Goal: Task Accomplishment & Management: Use online tool/utility

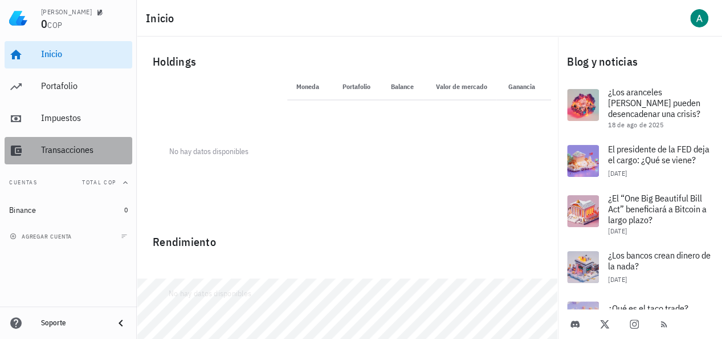
click at [60, 140] on div "Transacciones" at bounding box center [84, 150] width 87 height 26
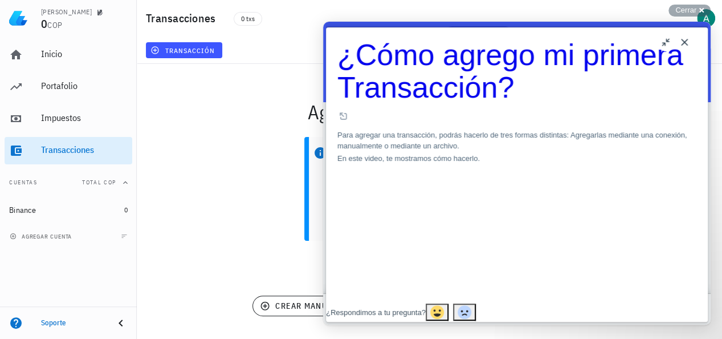
click at [680, 42] on button "Close" at bounding box center [685, 42] width 18 height 18
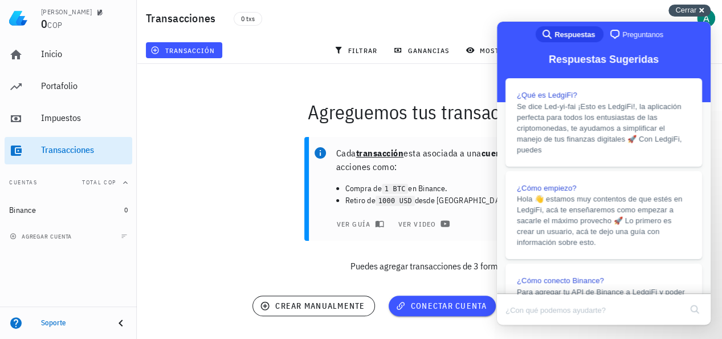
click at [685, 9] on span "Cerrar" at bounding box center [686, 10] width 21 height 9
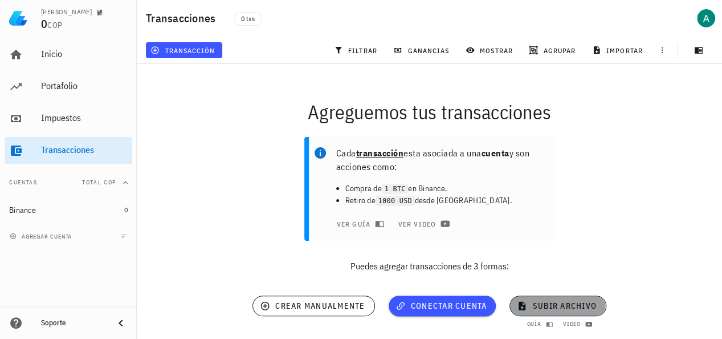
click at [545, 303] on span "subir archivo" at bounding box center [557, 305] width 77 height 10
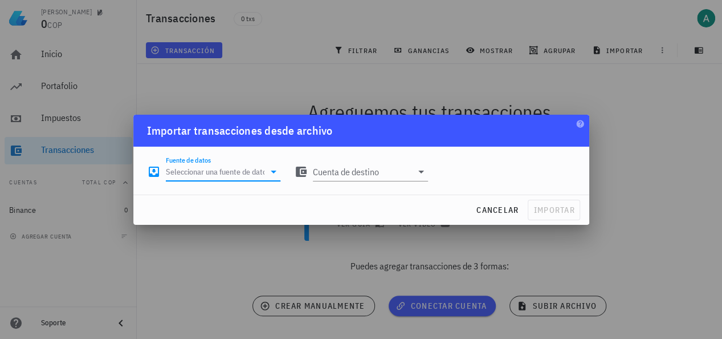
click at [221, 168] on input "Fuente de datos" at bounding box center [215, 171] width 99 height 18
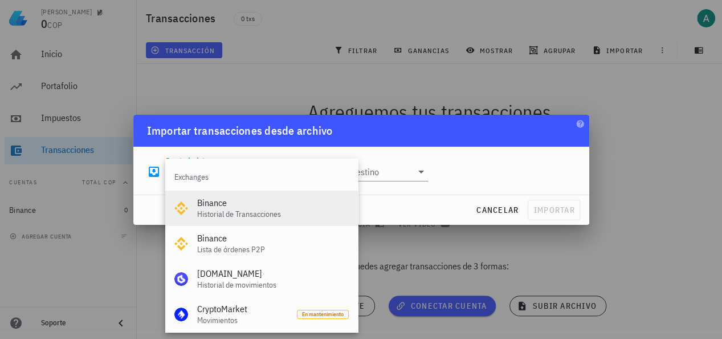
click at [223, 210] on div "Historial de Transacciones" at bounding box center [273, 214] width 152 height 10
type input "Binance"
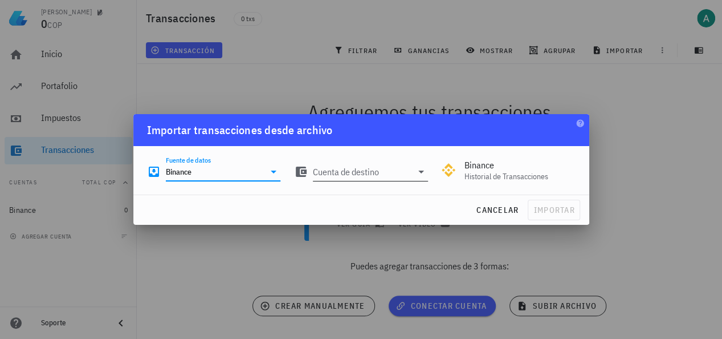
click at [392, 169] on input "Cuenta de destino" at bounding box center [362, 171] width 99 height 18
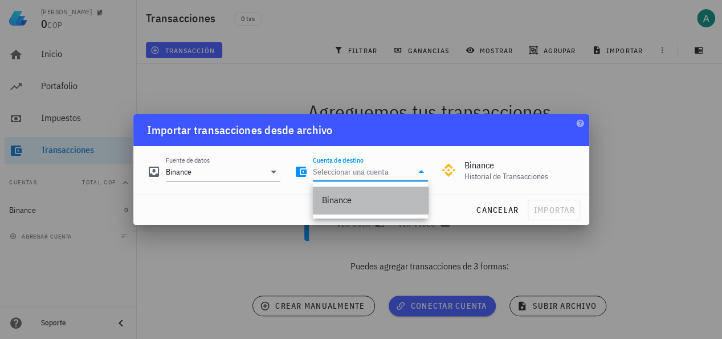
click at [380, 189] on div "Binance" at bounding box center [370, 200] width 97 height 25
type input "Binance"
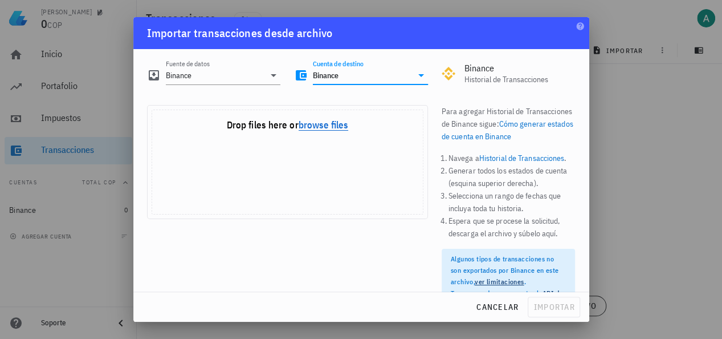
click at [319, 125] on button "browse files" at bounding box center [324, 125] width 50 height 10
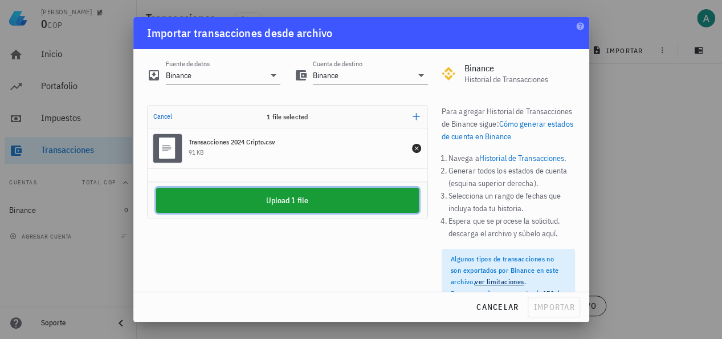
click at [255, 192] on button "Upload 1 file" at bounding box center [287, 200] width 263 height 25
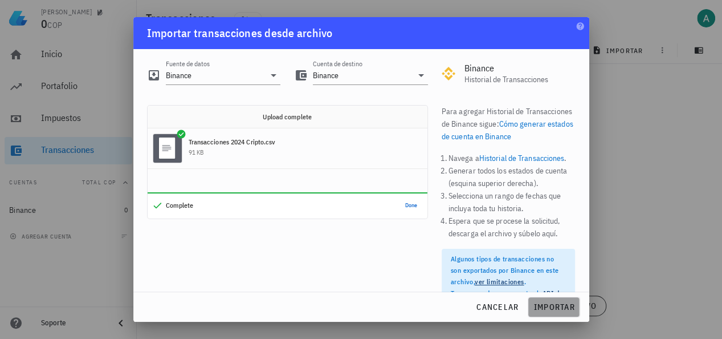
click at [544, 303] on span "importar" at bounding box center [554, 307] width 42 height 10
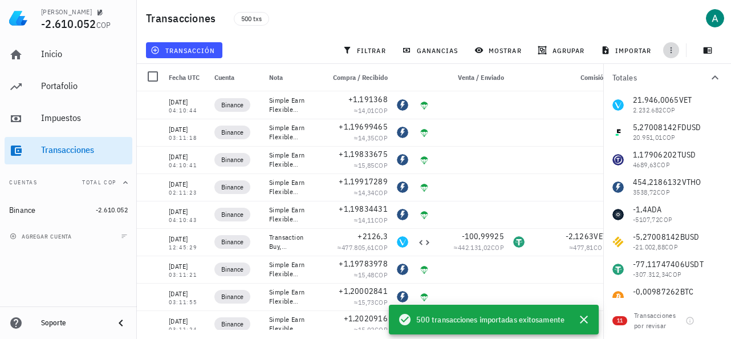
click at [673, 52] on icon "button" at bounding box center [670, 50] width 9 height 9
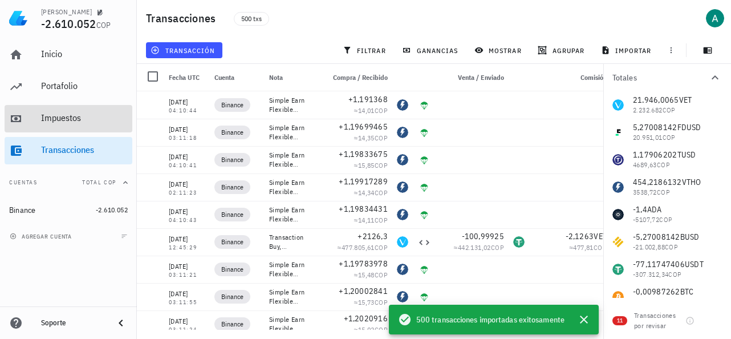
click at [66, 127] on div "Impuestos" at bounding box center [84, 118] width 87 height 26
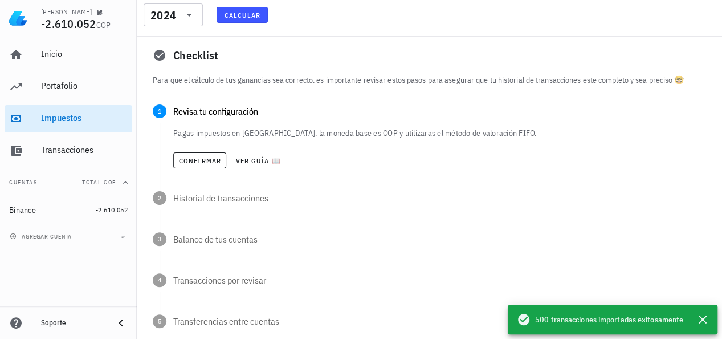
scroll to position [57, 0]
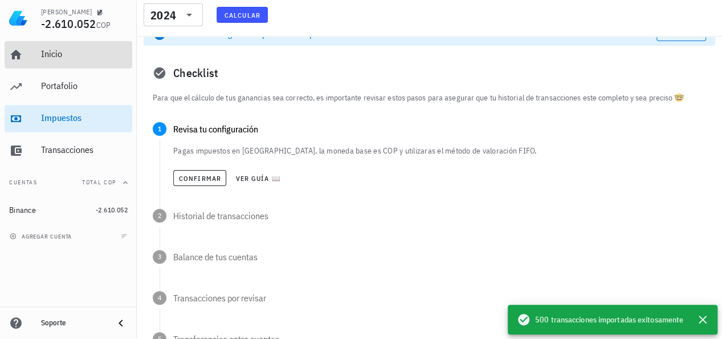
click at [52, 60] on div "Inicio" at bounding box center [84, 55] width 87 height 26
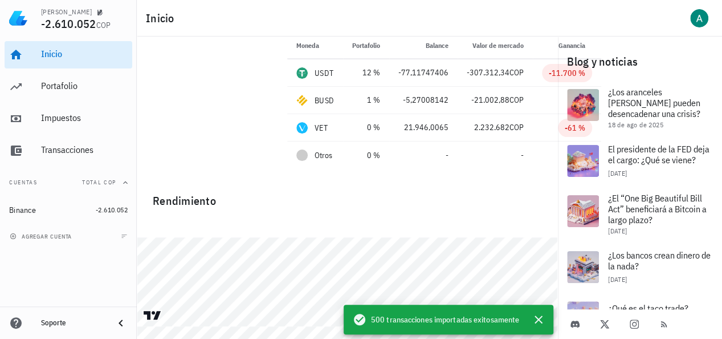
scroll to position [44, 0]
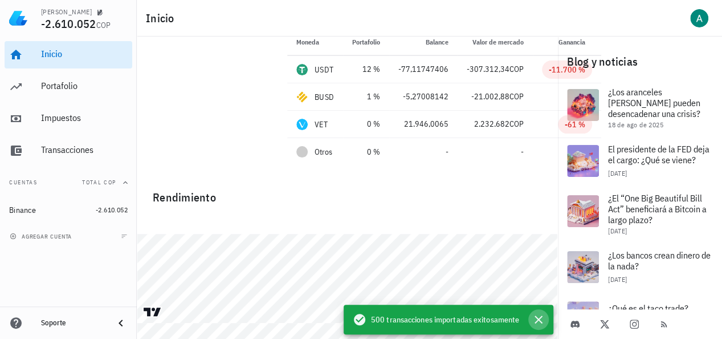
click at [536, 314] on icon "button" at bounding box center [539, 319] width 14 height 14
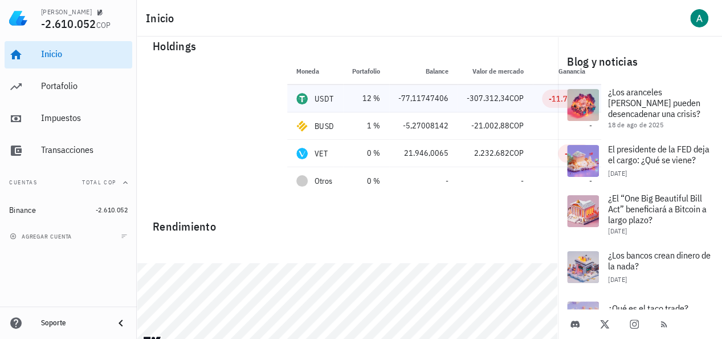
scroll to position [0, 0]
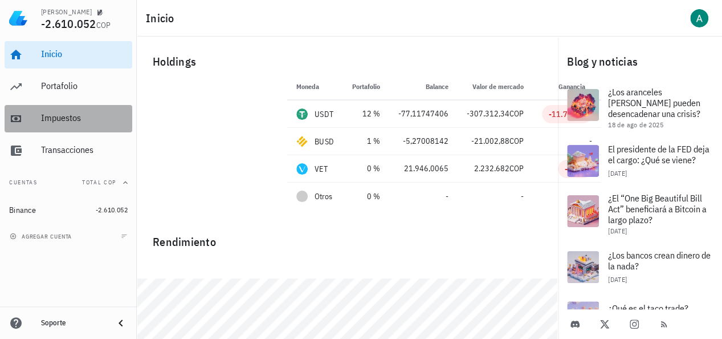
click at [70, 123] on div "Impuestos" at bounding box center [84, 117] width 87 height 11
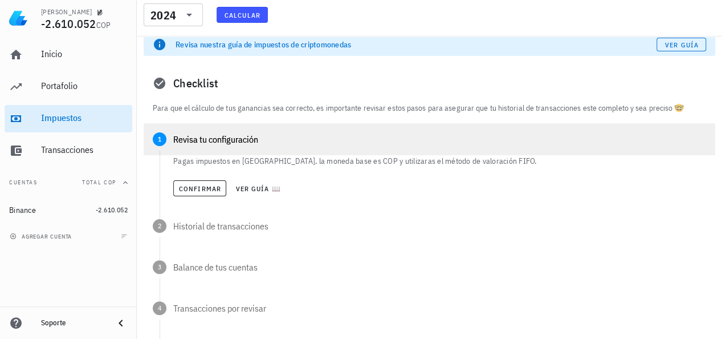
scroll to position [57, 0]
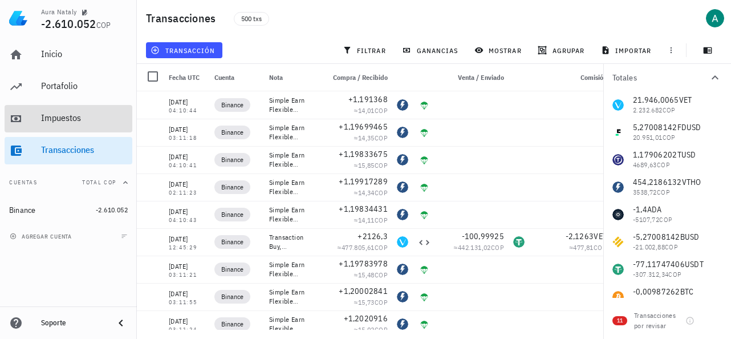
click at [75, 123] on div "Impuestos" at bounding box center [84, 117] width 87 height 11
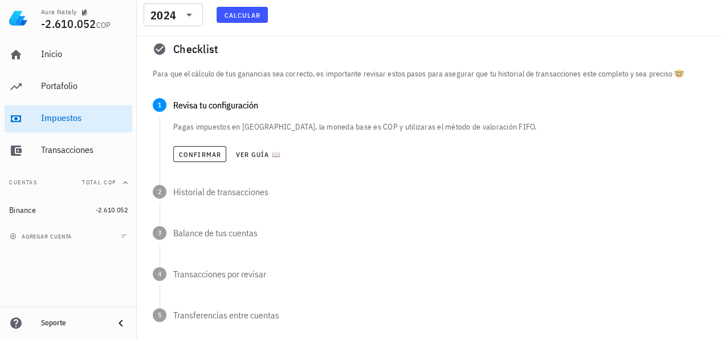
scroll to position [57, 0]
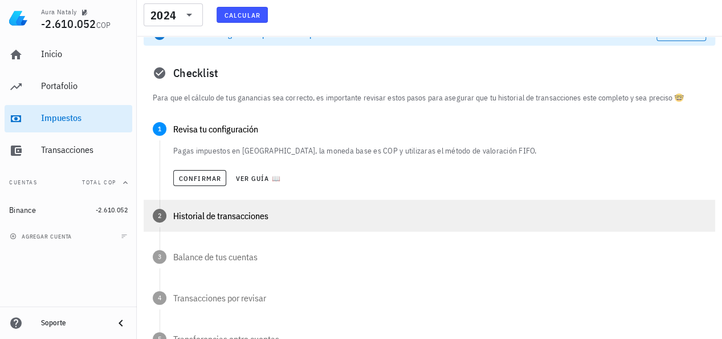
click at [286, 215] on div "Historial de transacciones" at bounding box center [439, 215] width 533 height 9
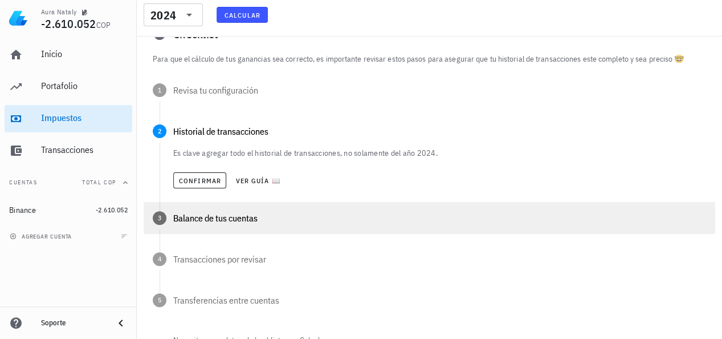
scroll to position [114, 0]
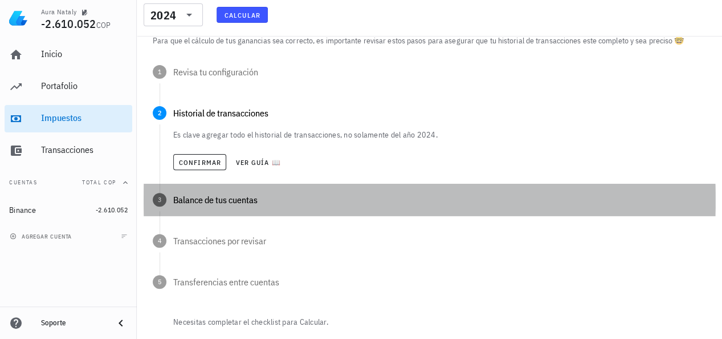
click at [209, 212] on div "3 Balance de tus cuentas" at bounding box center [430, 200] width 572 height 32
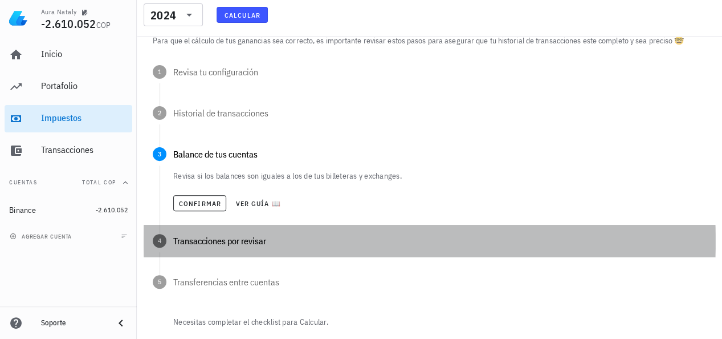
click at [229, 236] on div "Transacciones por revisar" at bounding box center [439, 240] width 533 height 9
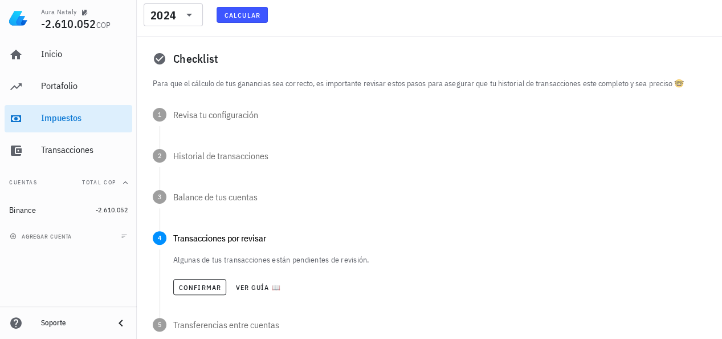
scroll to position [57, 0]
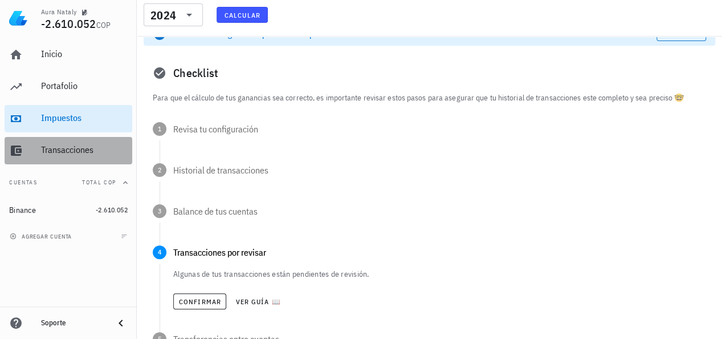
click at [67, 153] on div "Transacciones" at bounding box center [84, 149] width 87 height 11
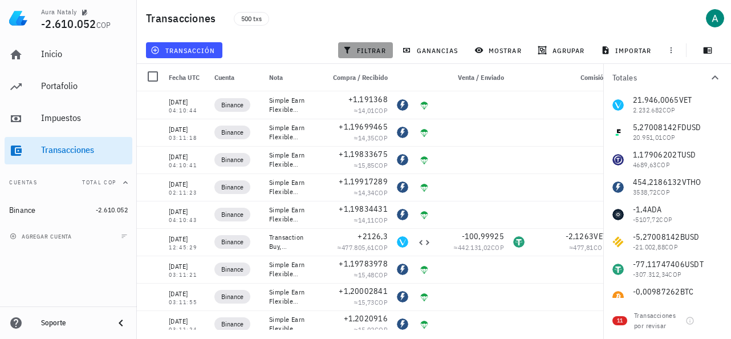
click at [347, 50] on icon "button" at bounding box center [347, 50] width 6 height 7
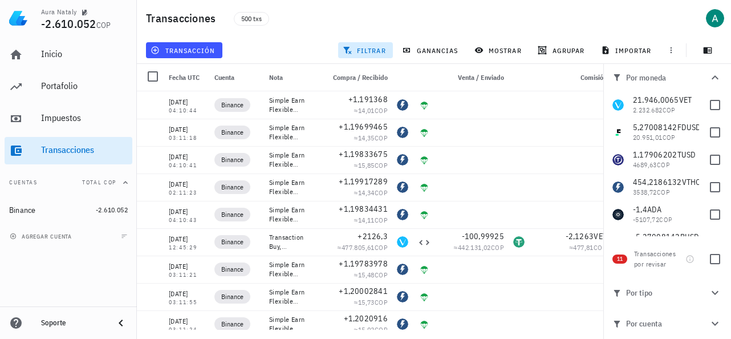
click at [357, 51] on span "filtrar" at bounding box center [365, 50] width 41 height 9
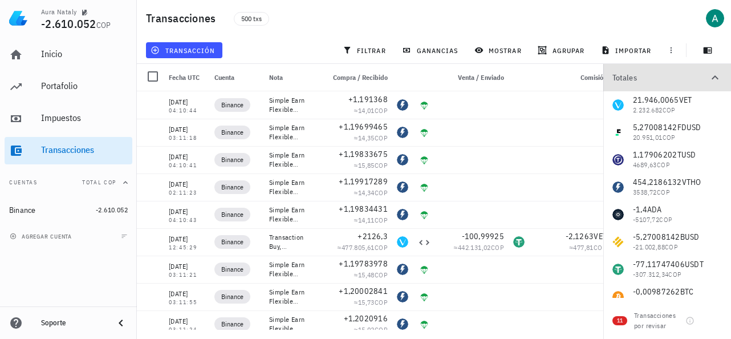
click at [711, 75] on icon "button" at bounding box center [715, 78] width 14 height 14
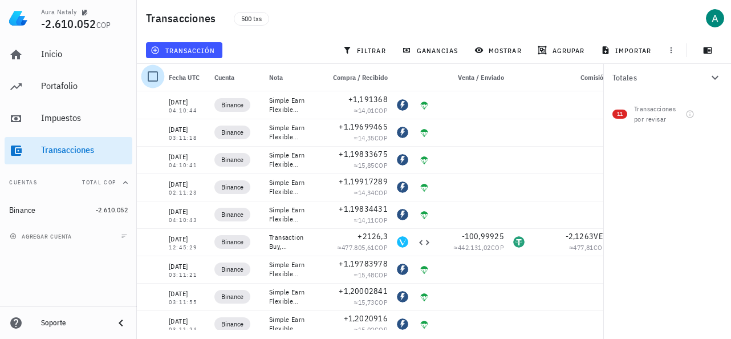
click at [153, 82] on div at bounding box center [152, 76] width 19 height 19
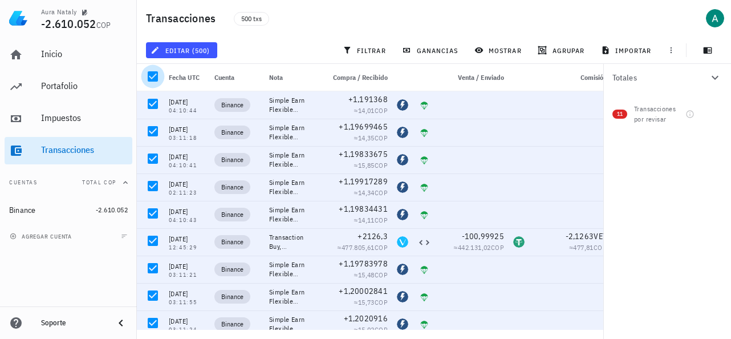
click at [155, 75] on div at bounding box center [152, 76] width 19 height 19
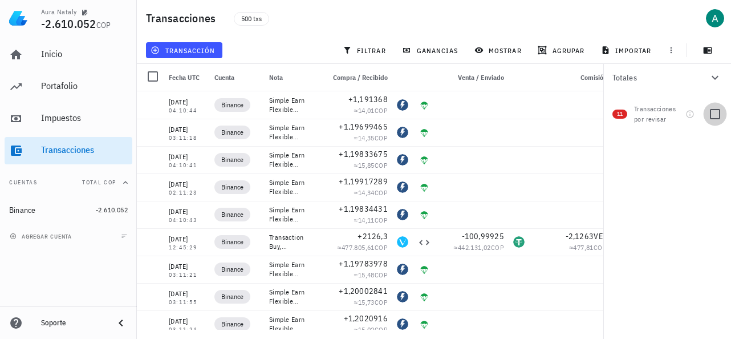
click at [710, 116] on div at bounding box center [714, 113] width 19 height 19
checkbox input "true"
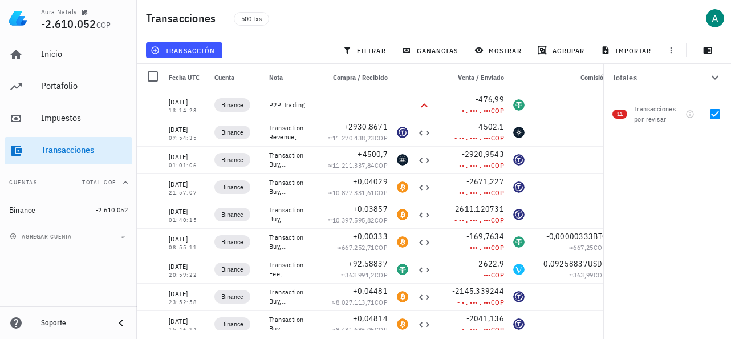
click at [719, 76] on icon "button" at bounding box center [715, 78] width 14 height 14
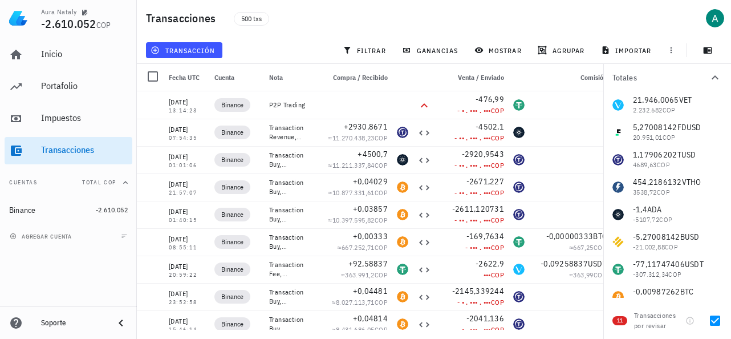
scroll to position [0, 56]
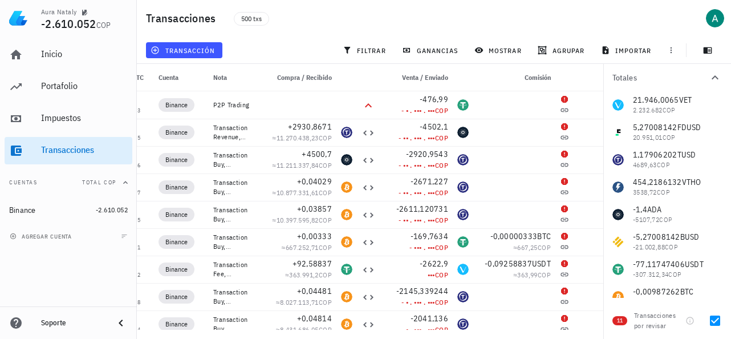
click at [366, 14] on div "500 txs" at bounding box center [359, 18] width 265 height 29
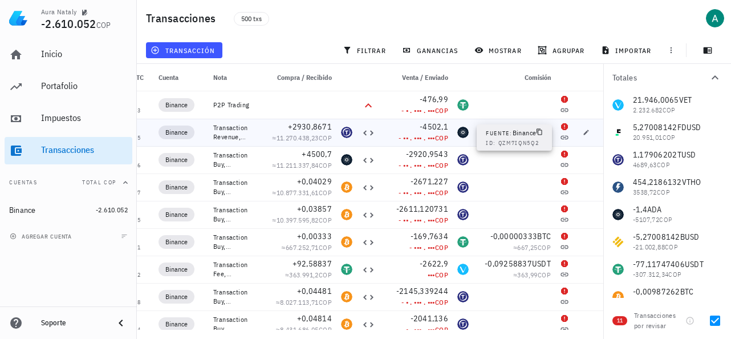
click at [564, 137] on icon at bounding box center [563, 138] width 7 height 4
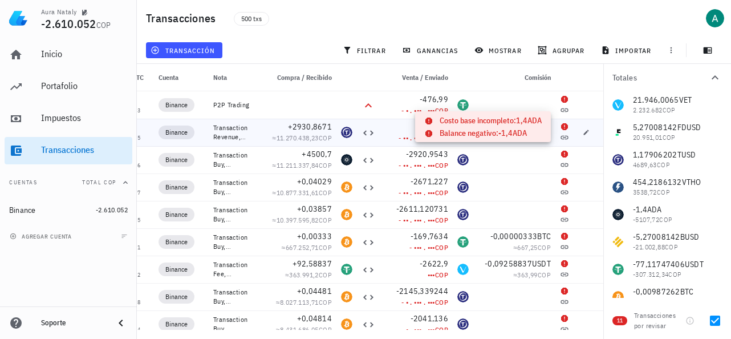
click at [563, 129] on icon at bounding box center [564, 126] width 9 height 9
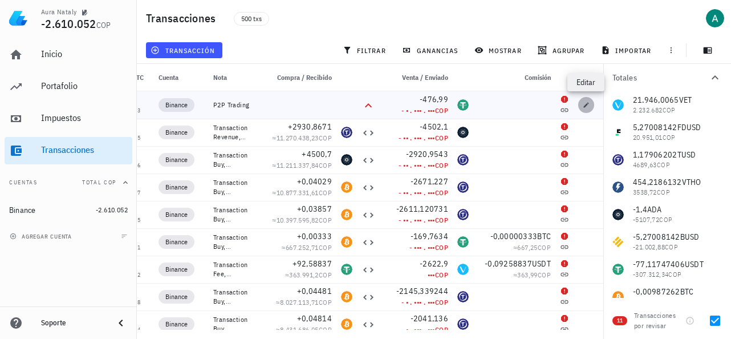
click at [588, 108] on icon "button" at bounding box center [586, 104] width 7 height 7
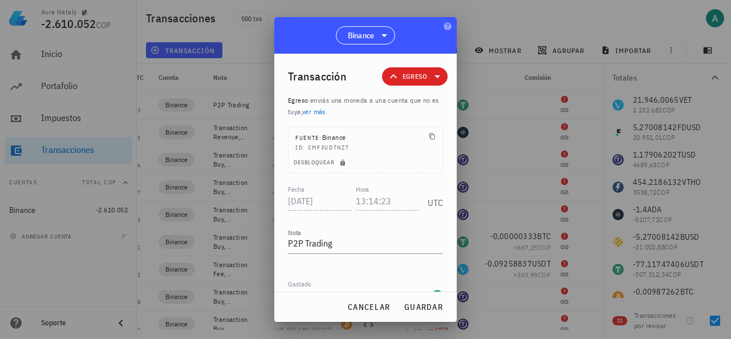
scroll to position [121, 0]
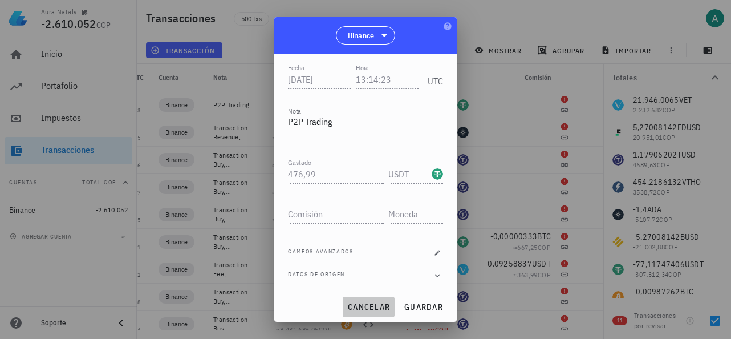
click at [381, 310] on span "cancelar" at bounding box center [368, 307] width 43 height 10
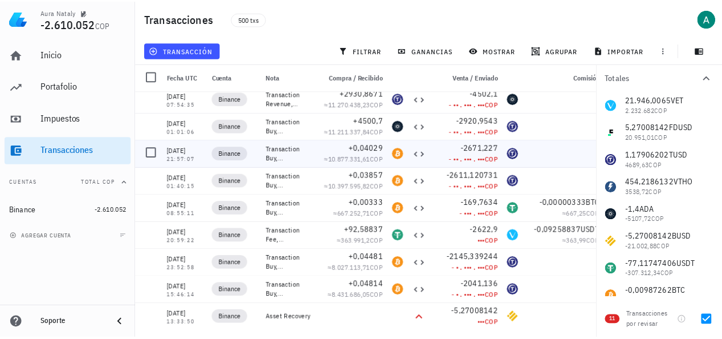
scroll to position [63, 0]
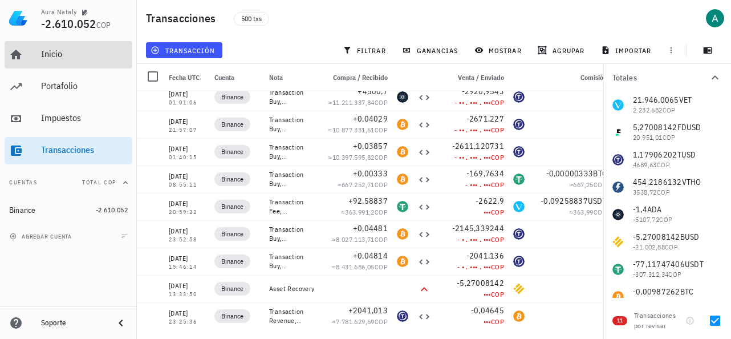
click at [68, 53] on div "Inicio" at bounding box center [84, 53] width 87 height 11
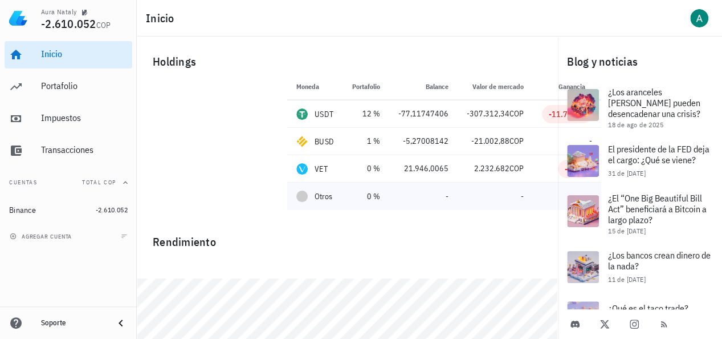
scroll to position [44, 0]
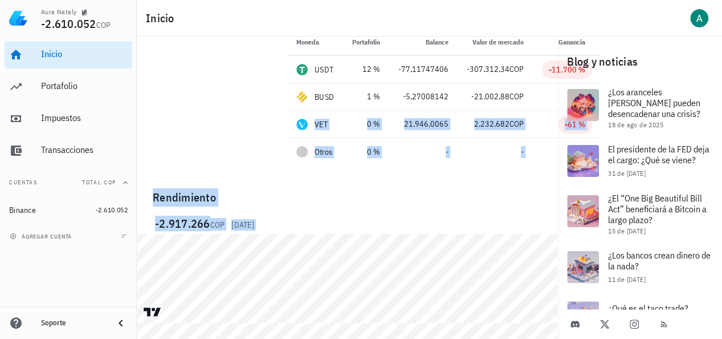
click at [480, 264] on div "Holdings Moneda Portafolio Precio Balance Valor [PERSON_NAME] Ganancia USDT 12 …" at bounding box center [347, 155] width 421 height 326
click at [335, 249] on div "Holdings Moneda Portafolio Precio Balance Valor [PERSON_NAME] Ganancia USDT 12 …" at bounding box center [347, 155] width 421 height 326
drag, startPoint x: 173, startPoint y: 84, endPoint x: 196, endPoint y: 135, distance: 55.9
click at [212, 128] on foreignobject at bounding box center [209, 100] width 130 height 130
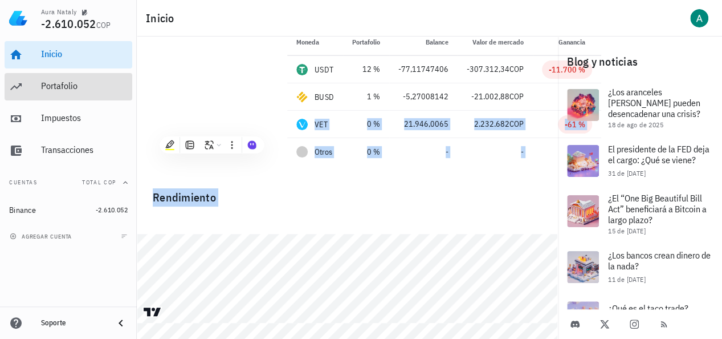
click at [67, 90] on div "Portafolio" at bounding box center [84, 85] width 87 height 11
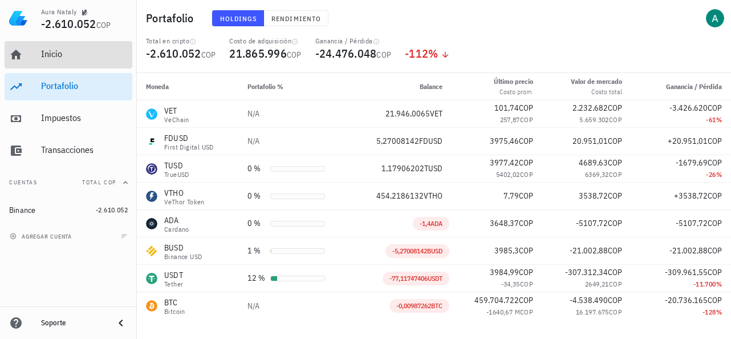
click at [50, 58] on div "Inicio" at bounding box center [84, 53] width 87 height 11
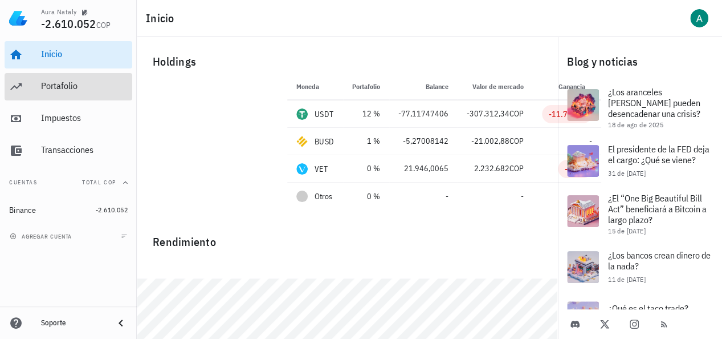
click at [47, 86] on div "Portafolio" at bounding box center [84, 85] width 87 height 11
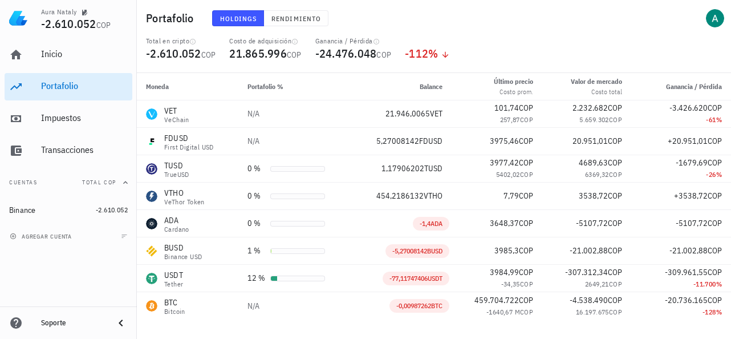
drag, startPoint x: 517, startPoint y: 26, endPoint x: 537, endPoint y: 15, distance: 23.2
click at [537, 16] on div "Portafolio Holdings Rendimiento" at bounding box center [434, 18] width 594 height 36
click at [300, 17] on span "Rendimiento" at bounding box center [296, 18] width 50 height 9
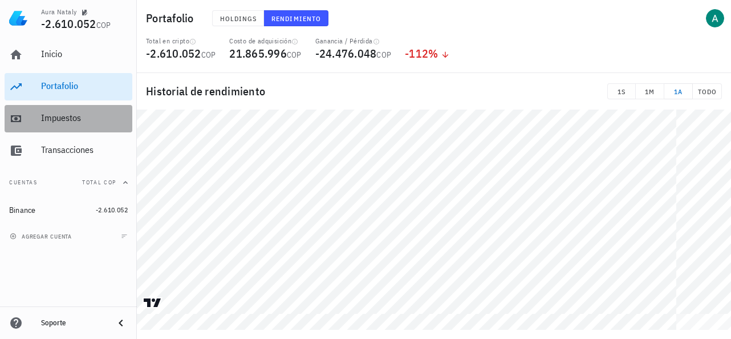
click at [27, 120] on link "Impuestos" at bounding box center [69, 118] width 128 height 27
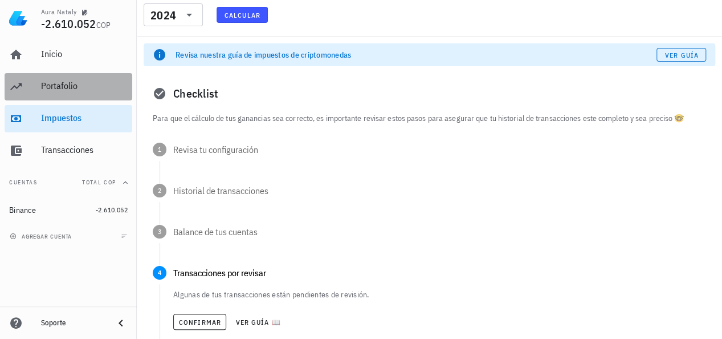
click at [89, 84] on div "Portafolio" at bounding box center [84, 85] width 87 height 11
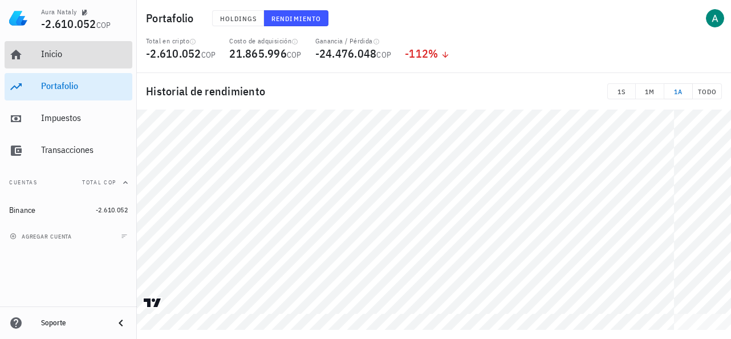
click at [82, 64] on div "Inicio" at bounding box center [84, 55] width 87 height 26
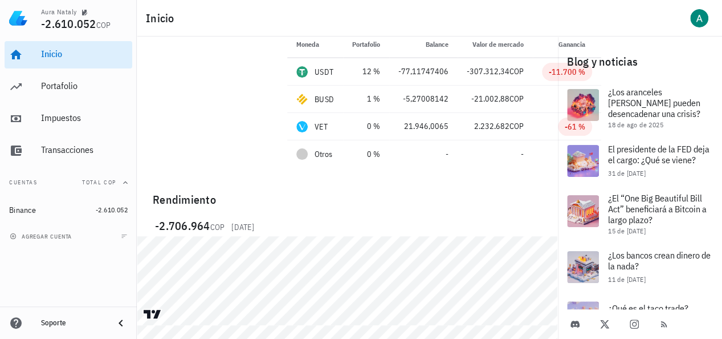
scroll to position [44, 0]
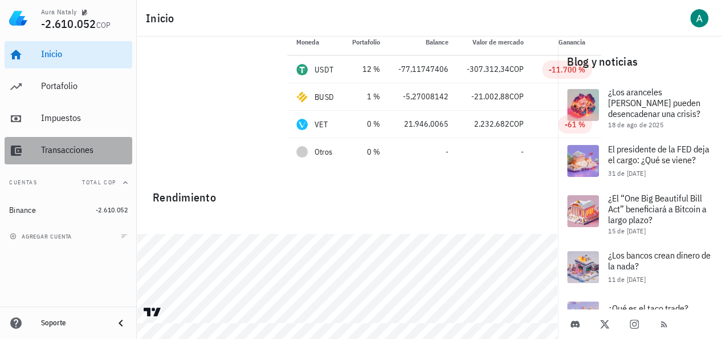
click at [63, 142] on div "Transacciones" at bounding box center [84, 150] width 87 height 26
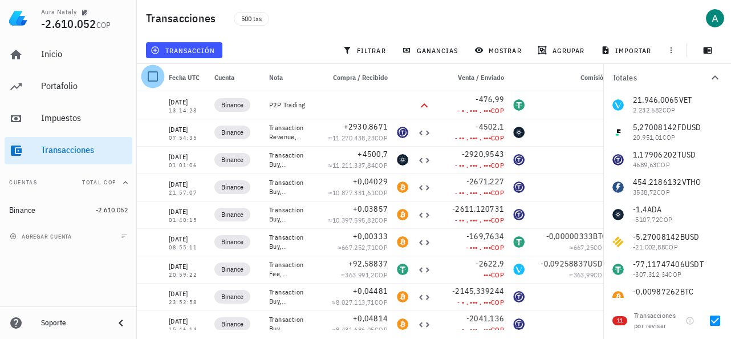
click at [157, 80] on div at bounding box center [152, 76] width 19 height 19
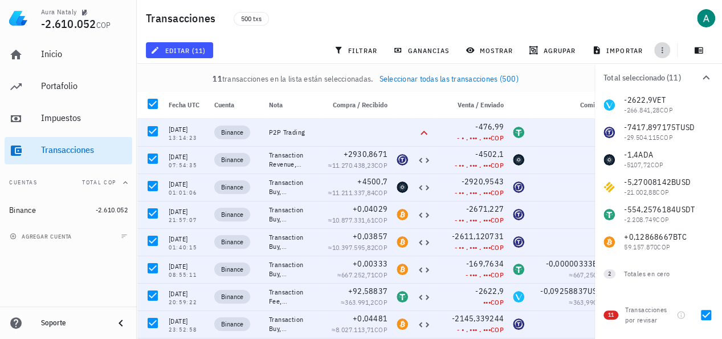
click at [664, 55] on button "button" at bounding box center [662, 50] width 16 height 16
click at [246, 43] on div "editar (11) filtrar ganancias mostrar [GEOGRAPHIC_DATA] importar" at bounding box center [430, 49] width 572 height 27
click at [460, 82] on span "Seleccionar todas las transacciones (500)" at bounding box center [449, 79] width 139 height 10
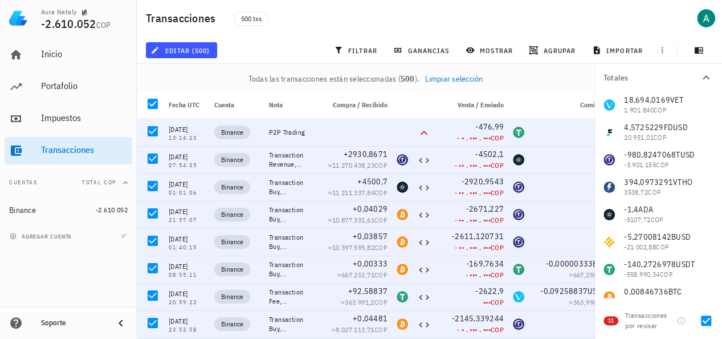
click at [460, 82] on link "Limpiar selección" at bounding box center [454, 79] width 58 height 10
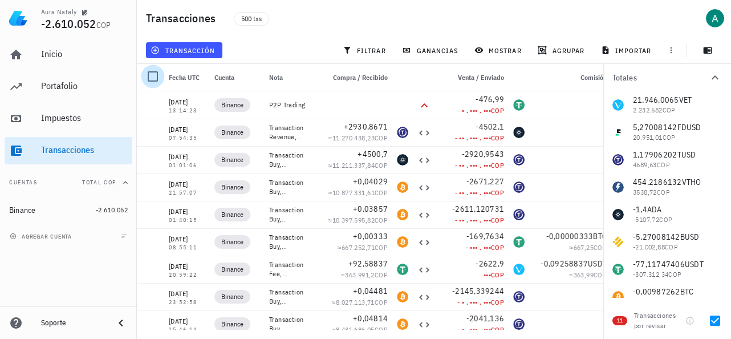
click at [145, 76] on div at bounding box center [152, 76] width 19 height 19
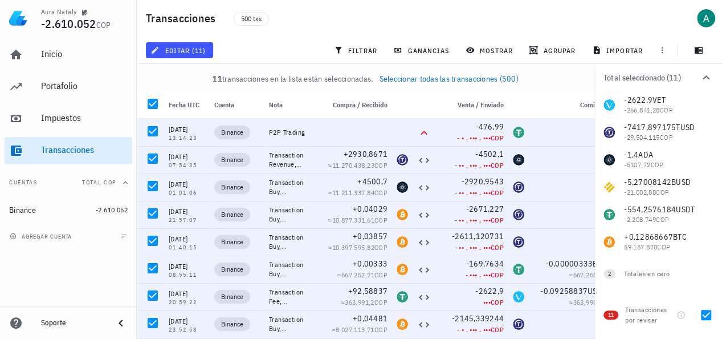
click at [440, 80] on span "Seleccionar todas las transacciones (500)" at bounding box center [449, 79] width 139 height 10
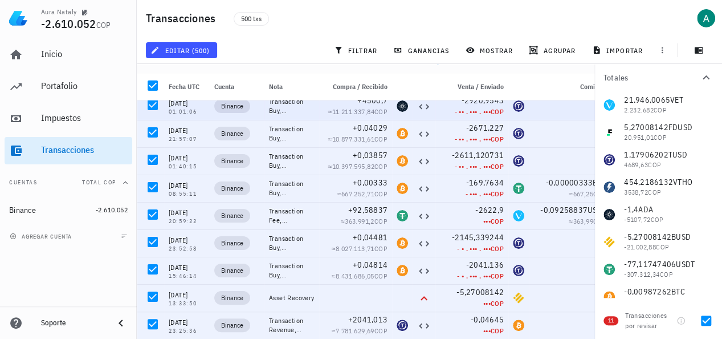
scroll to position [27, 0]
click at [408, 55] on button "ganancias" at bounding box center [423, 50] width 68 height 16
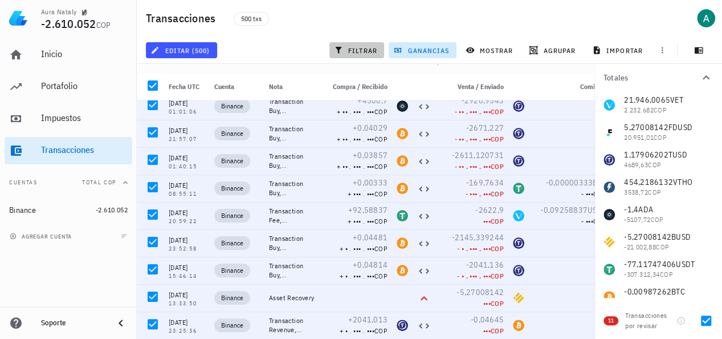
click at [370, 54] on span "filtrar" at bounding box center [356, 50] width 41 height 9
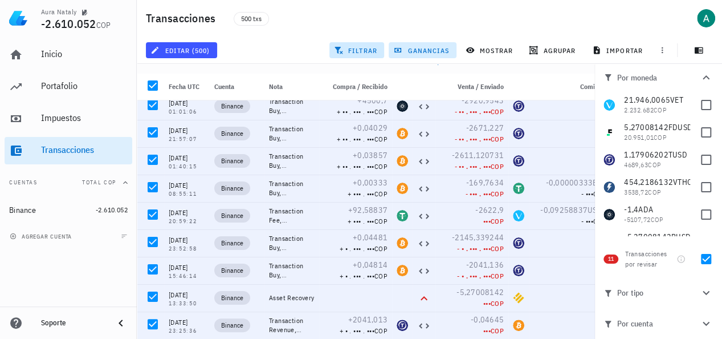
click at [415, 54] on span "ganancias" at bounding box center [423, 50] width 54 height 9
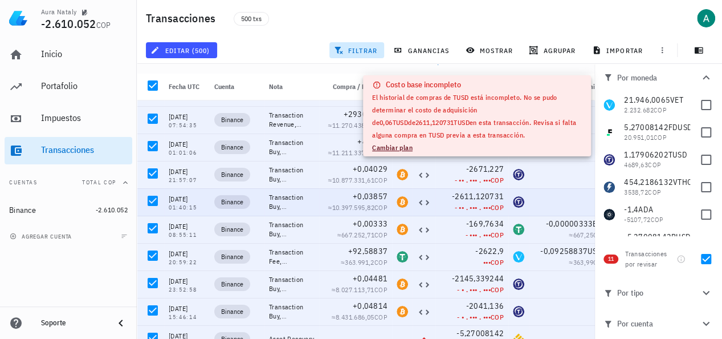
scroll to position [0, 0]
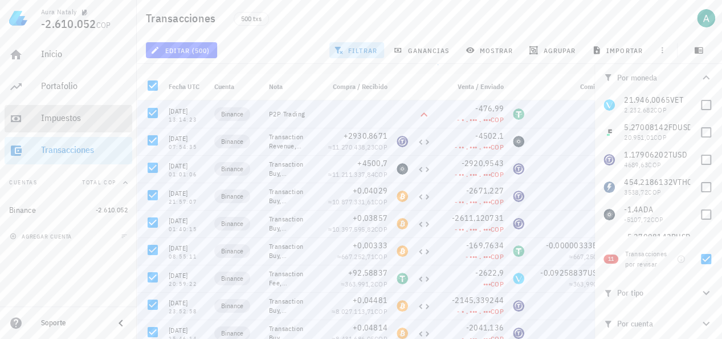
click at [71, 128] on div "Impuestos" at bounding box center [84, 118] width 87 height 26
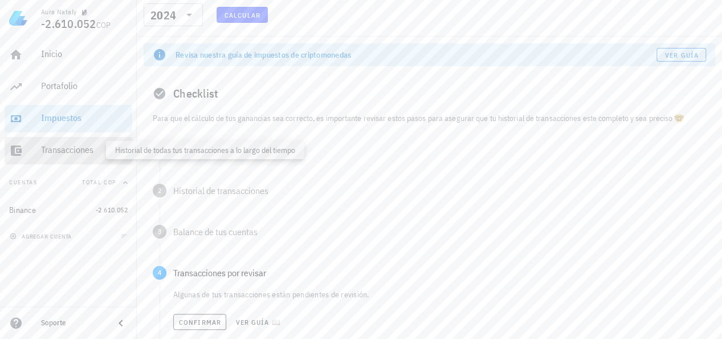
click at [71, 152] on div "Transacciones" at bounding box center [84, 149] width 87 height 11
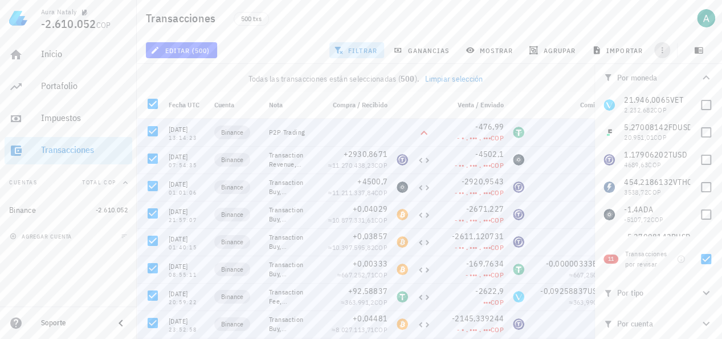
click at [661, 54] on icon "button" at bounding box center [662, 50] width 9 height 9
click at [705, 48] on span "button" at bounding box center [699, 50] width 29 height 9
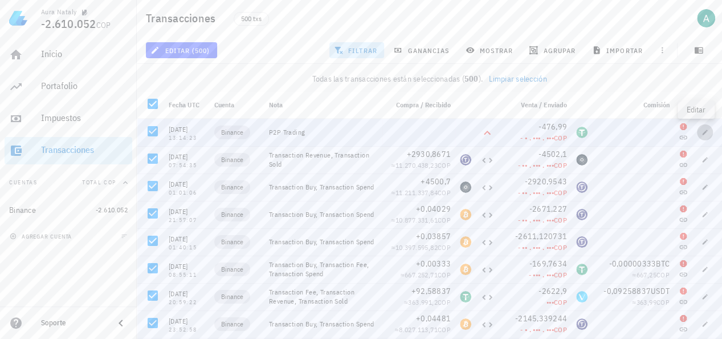
click at [697, 136] on button "button" at bounding box center [705, 132] width 16 height 16
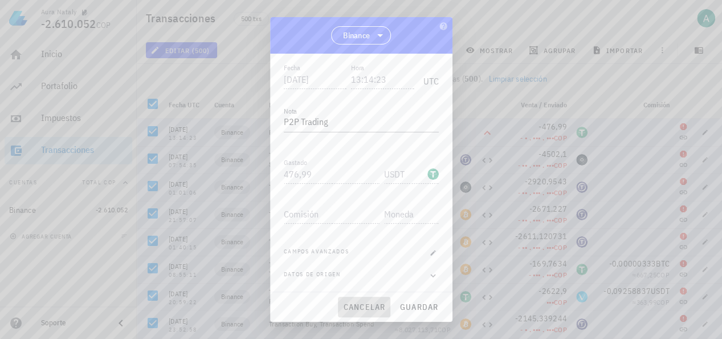
click at [381, 308] on span "cancelar" at bounding box center [364, 307] width 43 height 10
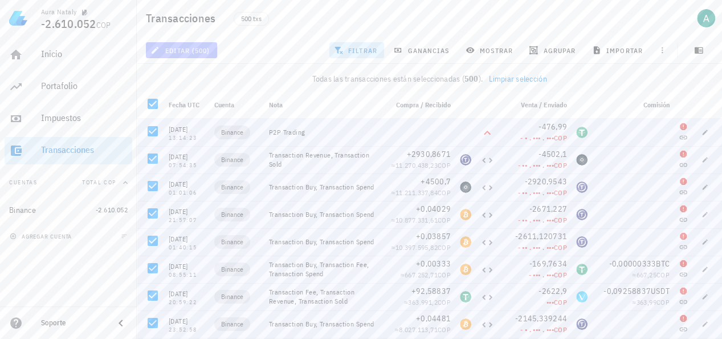
click at [166, 56] on button "editar (500)" at bounding box center [181, 50] width 71 height 16
click at [176, 72] on div "Eliminar" at bounding box center [190, 76] width 35 height 9
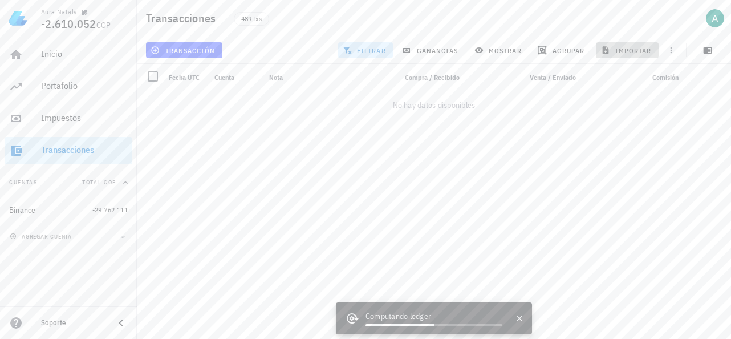
click at [642, 56] on button "importar" at bounding box center [627, 50] width 63 height 16
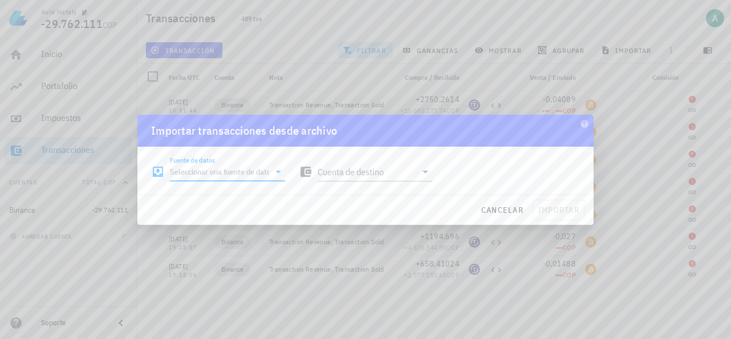
click at [214, 180] on div "Fuente de datos" at bounding box center [227, 171] width 115 height 18
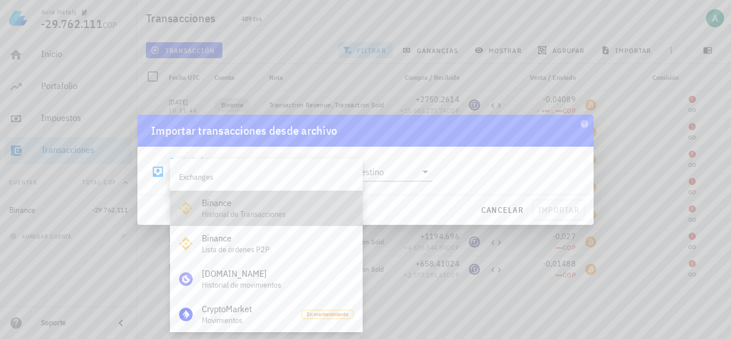
click at [235, 202] on div "Binance" at bounding box center [278, 202] width 152 height 11
type input "Binance"
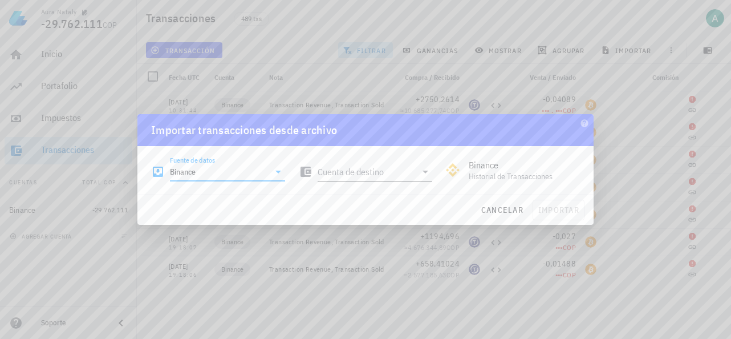
click at [342, 172] on input "Cuenta de destino" at bounding box center [367, 171] width 99 height 18
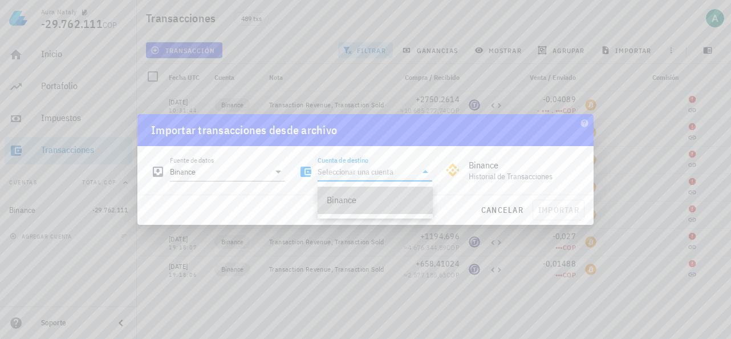
click at [370, 205] on div "Binance" at bounding box center [375, 199] width 97 height 11
type input "Binance"
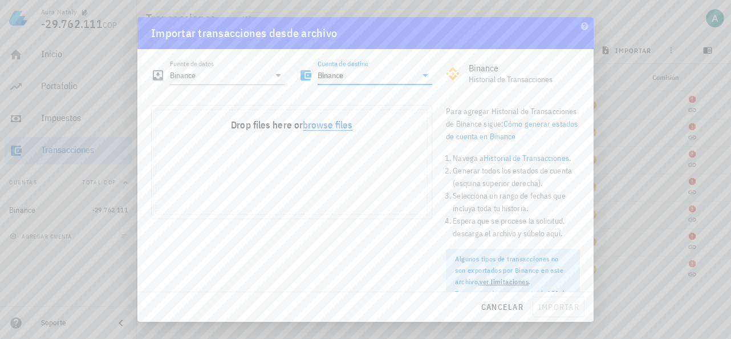
click at [311, 128] on button "browse files" at bounding box center [328, 125] width 50 height 10
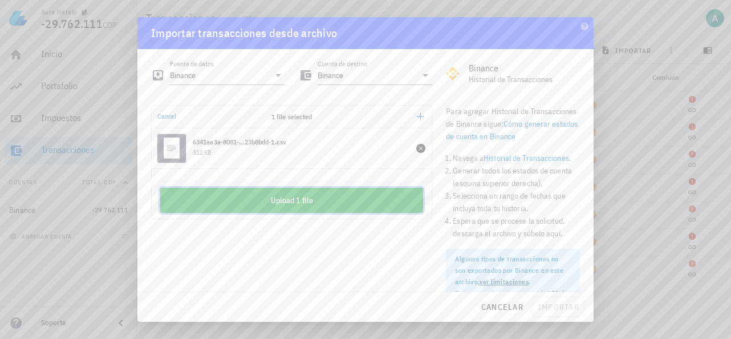
click at [382, 194] on button "Upload 1 file" at bounding box center [291, 200] width 263 height 25
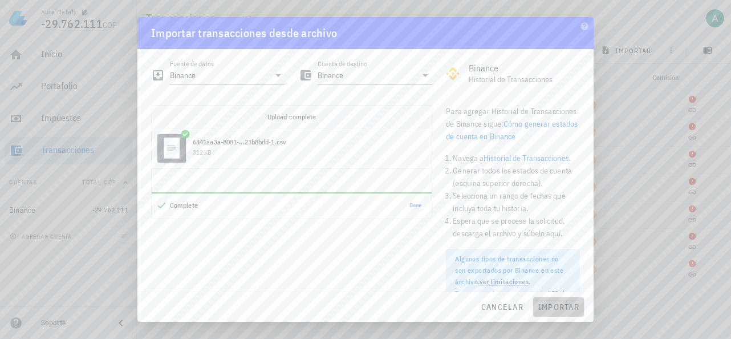
click at [551, 308] on span "importar" at bounding box center [559, 307] width 42 height 10
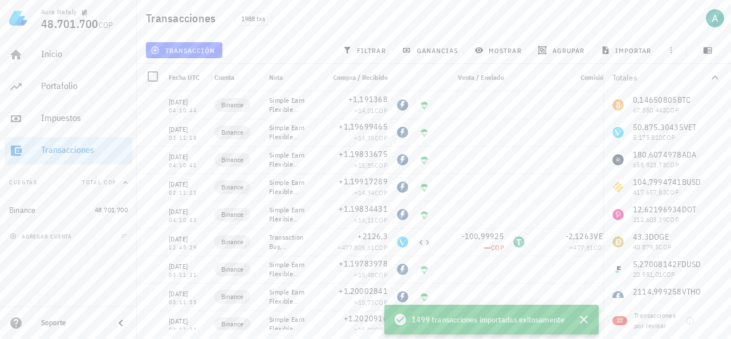
click at [716, 78] on icon "button" at bounding box center [714, 77] width 7 height 4
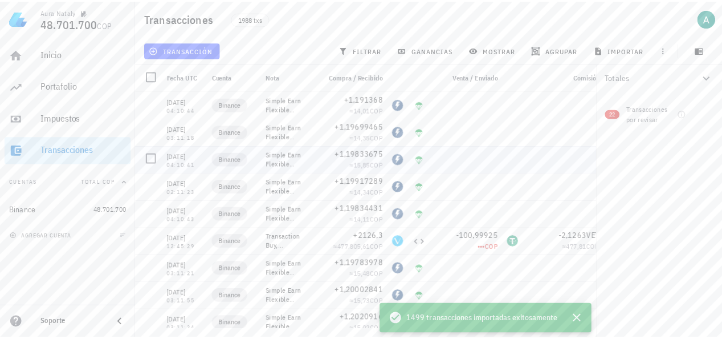
scroll to position [114, 0]
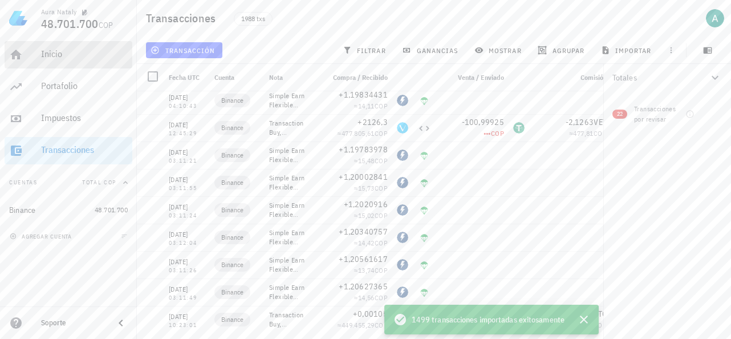
click at [51, 64] on div "Inicio" at bounding box center [84, 55] width 87 height 26
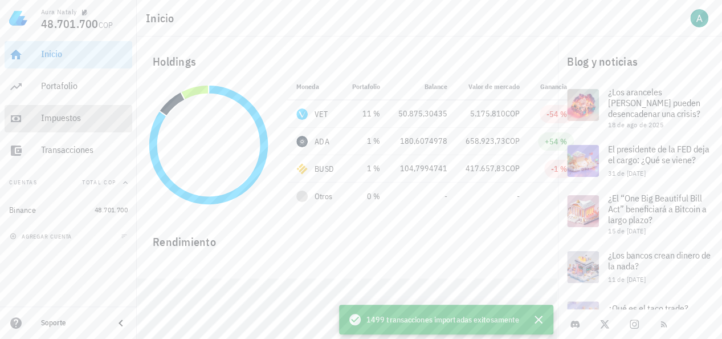
click at [101, 108] on div "Impuestos" at bounding box center [84, 118] width 87 height 26
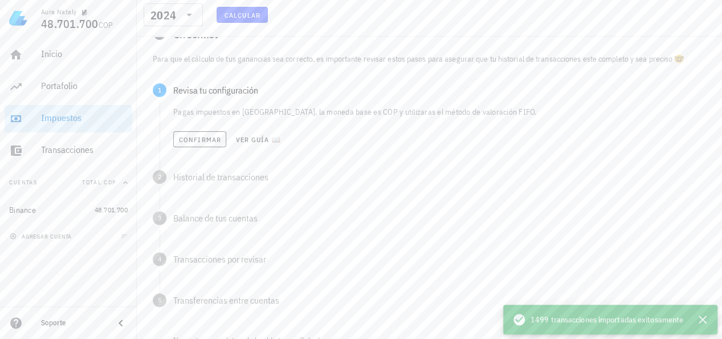
scroll to position [114, 0]
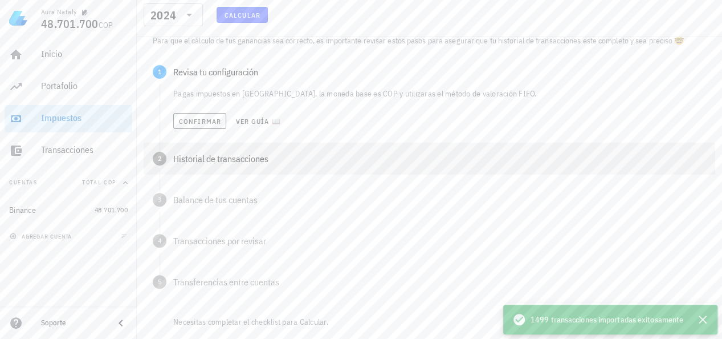
click at [273, 165] on div "2 Historial de transacciones" at bounding box center [430, 159] width 572 height 32
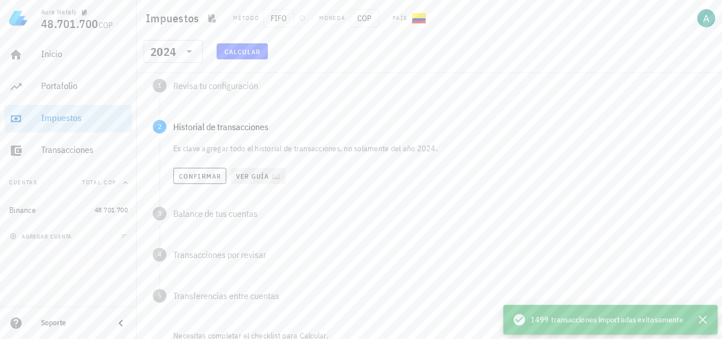
scroll to position [171, 0]
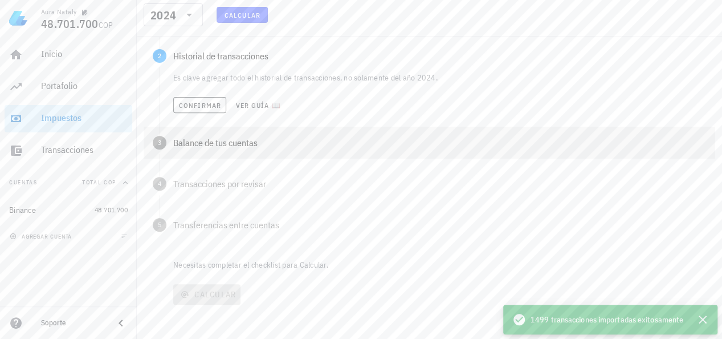
click at [249, 150] on div "3 Balance de tus cuentas" at bounding box center [430, 143] width 572 height 32
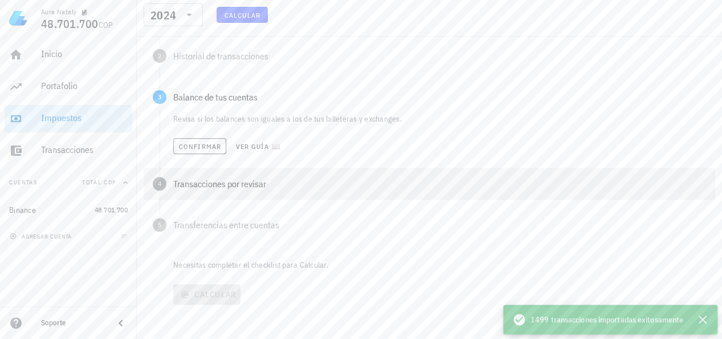
click at [234, 175] on div "4 Transacciones por revisar" at bounding box center [430, 184] width 572 height 32
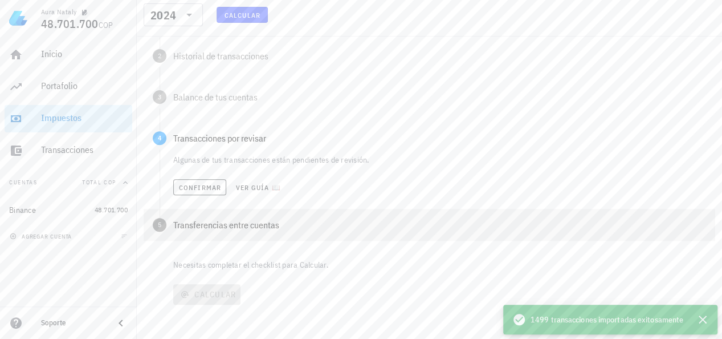
click at [204, 226] on div "Transferencias entre cuentas" at bounding box center [439, 224] width 533 height 9
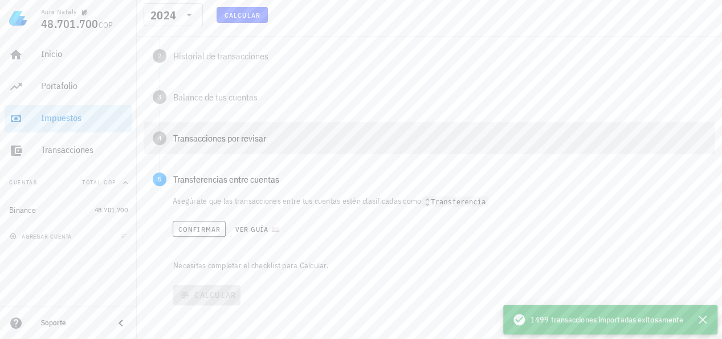
click at [190, 135] on div "Transacciones por revisar" at bounding box center [439, 137] width 533 height 9
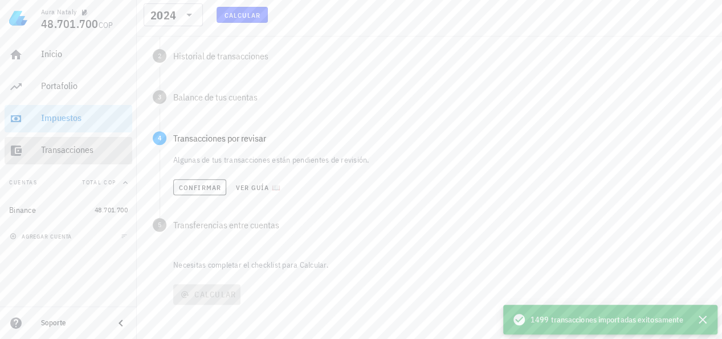
click at [86, 153] on div "Transacciones" at bounding box center [84, 149] width 87 height 11
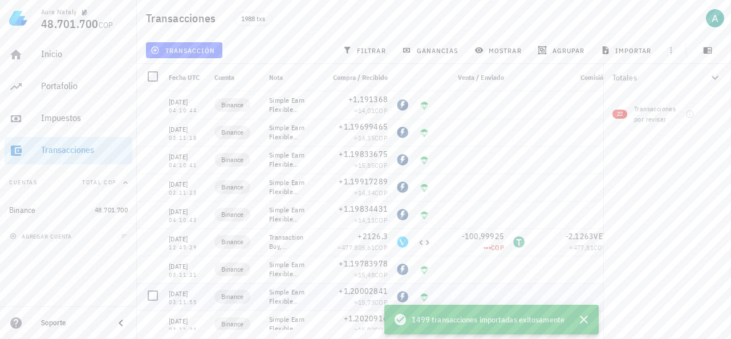
scroll to position [114, 0]
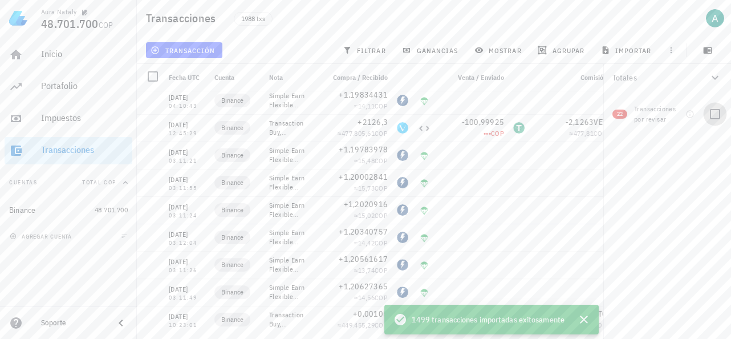
click at [719, 112] on div at bounding box center [714, 113] width 19 height 19
checkbox input "true"
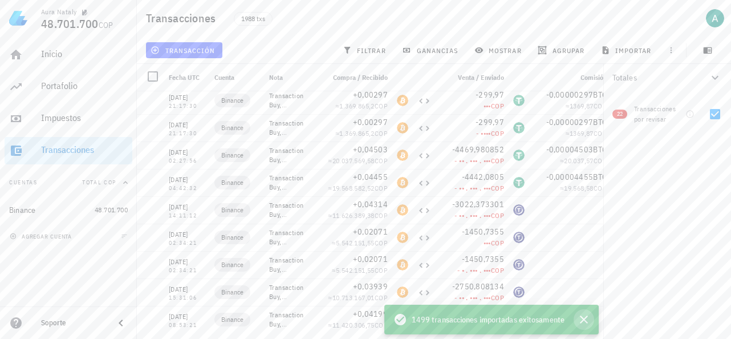
click at [583, 315] on icon "button" at bounding box center [584, 319] width 14 height 14
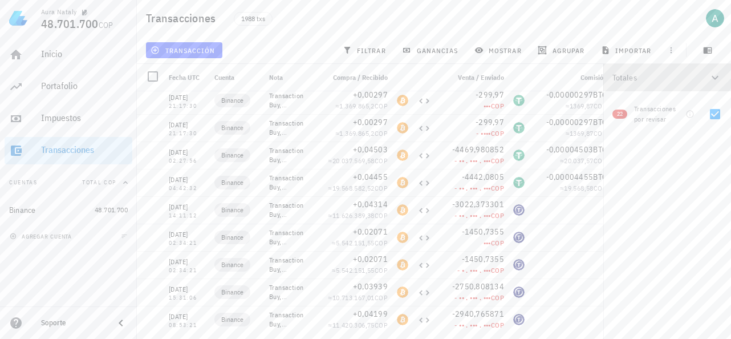
click at [719, 76] on icon "button" at bounding box center [715, 78] width 14 height 14
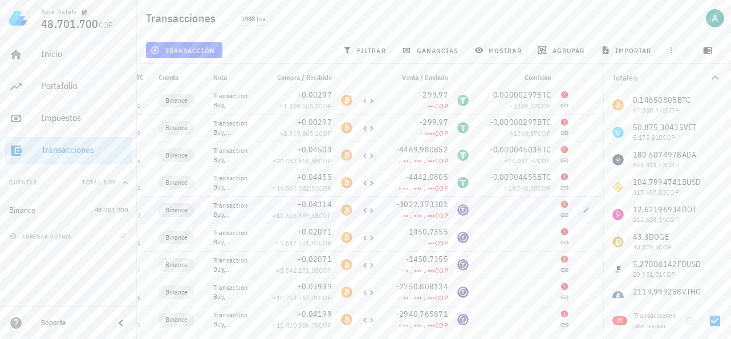
click at [233, 209] on div "Transaction Buy, Transaction Spend" at bounding box center [236, 210] width 46 height 18
click at [588, 212] on icon "button" at bounding box center [586, 209] width 7 height 7
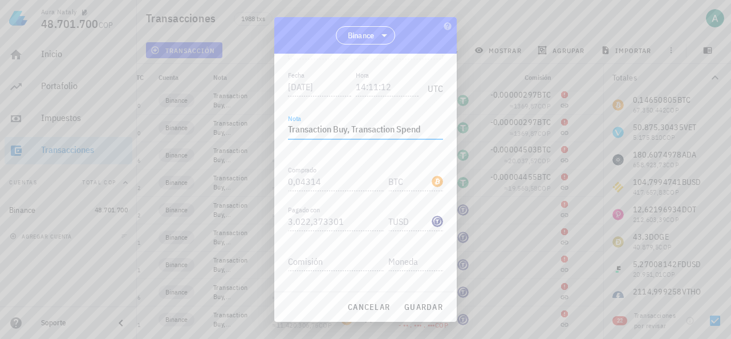
click at [392, 127] on textarea "Transaction Buy, Transaction Spend" at bounding box center [365, 130] width 155 height 18
click at [367, 127] on textarea "Transaction Buy, Transaction Spend" at bounding box center [365, 130] width 155 height 18
click at [339, 129] on textarea "Transaction Buy, Transaction Spend" at bounding box center [365, 130] width 155 height 18
drag, startPoint x: 353, startPoint y: 132, endPoint x: 249, endPoint y: 132, distance: 103.8
click at [249, 132] on div "Aura Nataly 48.701.700 COP Inicio [GEOGRAPHIC_DATA] Impuestos [GEOGRAPHIC_DATA]…" at bounding box center [365, 169] width 731 height 339
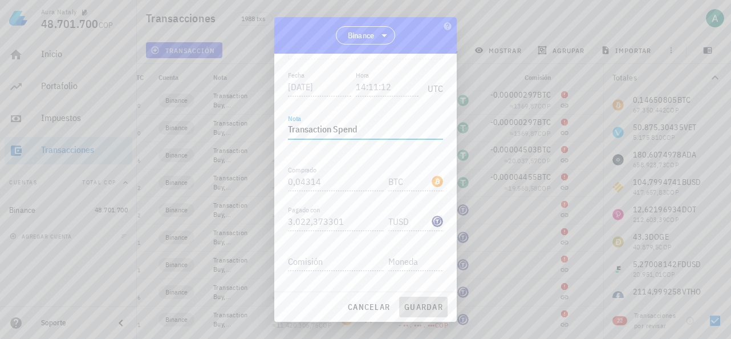
click at [409, 304] on span "guardar" at bounding box center [423, 307] width 39 height 10
type textarea "Transaction Buy, Transaction Spend"
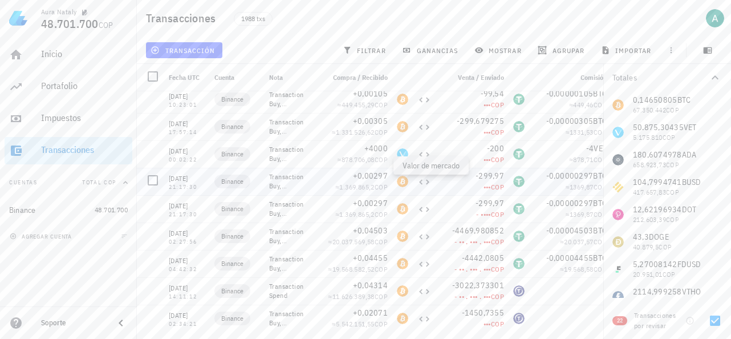
scroll to position [57, 0]
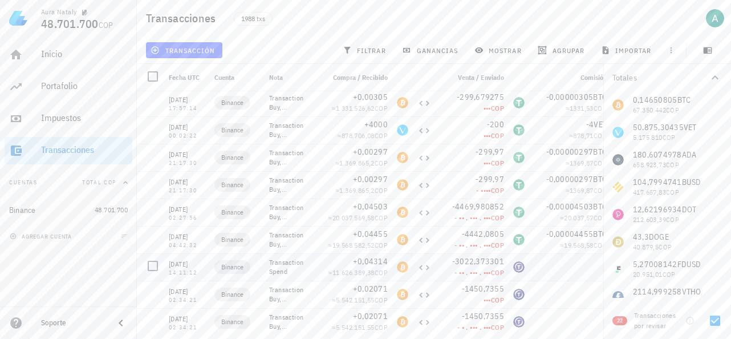
click at [282, 271] on div "Transaction Spend" at bounding box center [292, 267] width 46 height 18
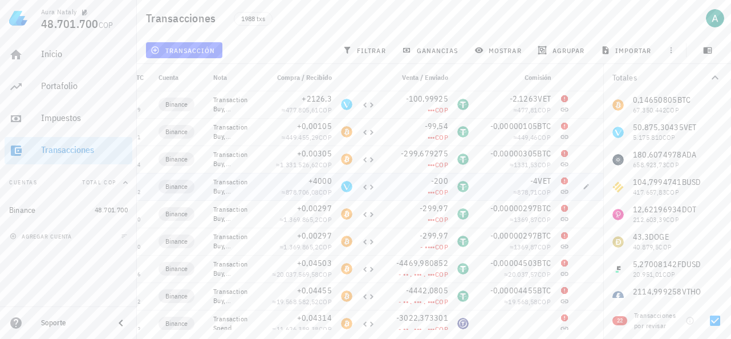
scroll to position [0, 0]
click at [564, 129] on icon at bounding box center [564, 126] width 7 height 7
click at [585, 133] on icon "button" at bounding box center [586, 131] width 5 height 5
type input "[DATE]"
type input "10:23:01"
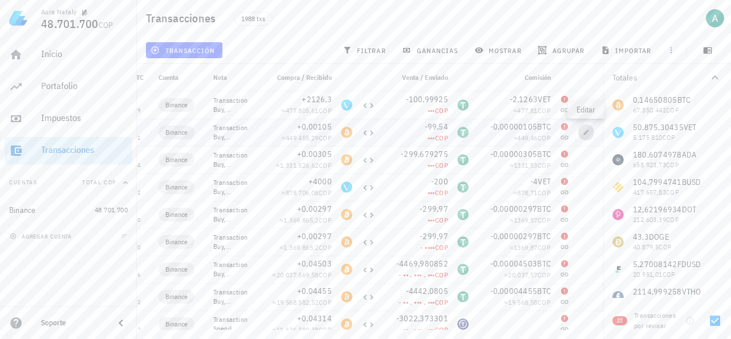
type textarea "Transaction Buy, Transaction Fee, Transaction Spend"
type input "0,00105"
type input "99,54"
type input "USDT"
type input "0,00000105"
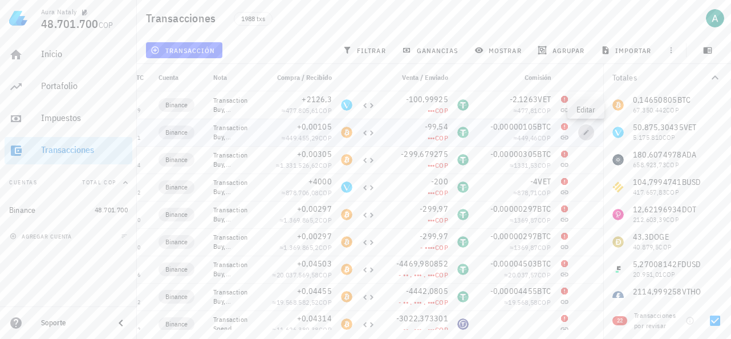
type input "BTC"
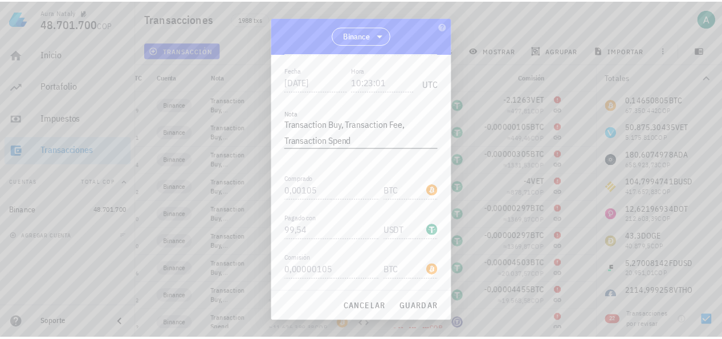
scroll to position [175, 0]
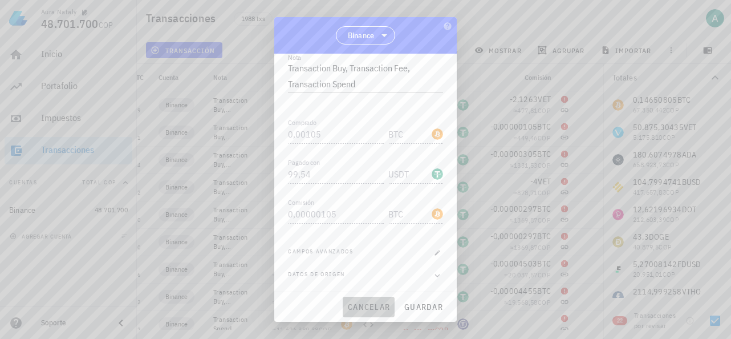
click at [385, 302] on span "cancelar" at bounding box center [368, 307] width 43 height 10
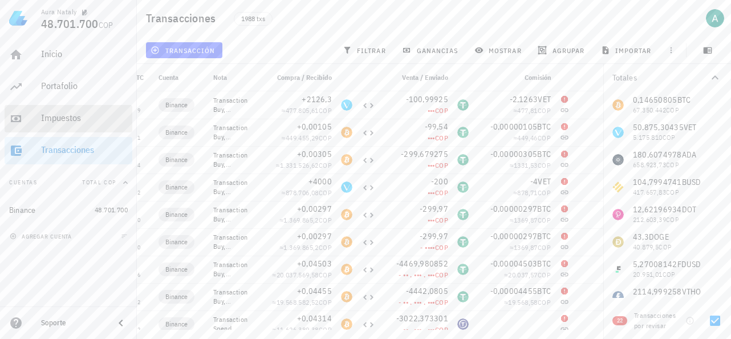
click at [44, 125] on div "Impuestos" at bounding box center [84, 118] width 87 height 26
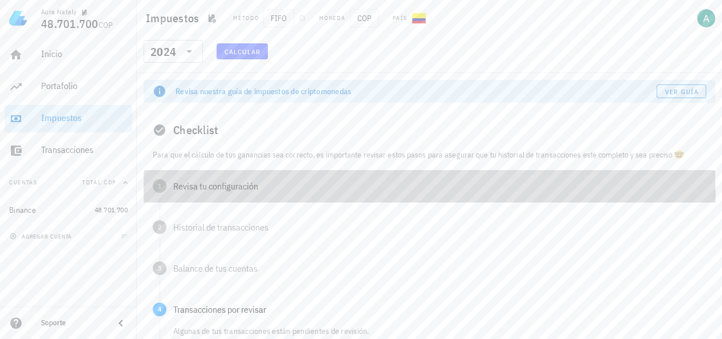
click at [278, 192] on div "1 Revisa tu configuración" at bounding box center [430, 186] width 572 height 32
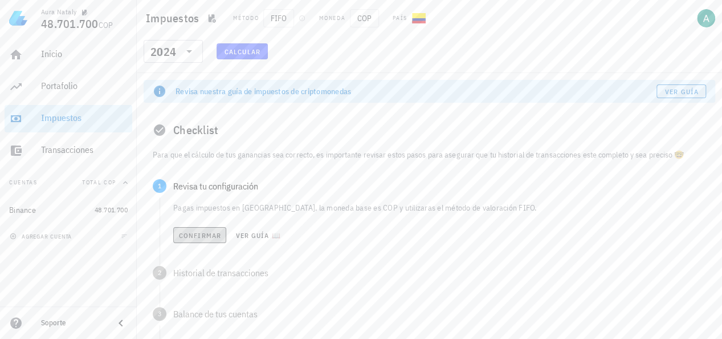
click at [214, 238] on span "Confirmar" at bounding box center [199, 235] width 43 height 9
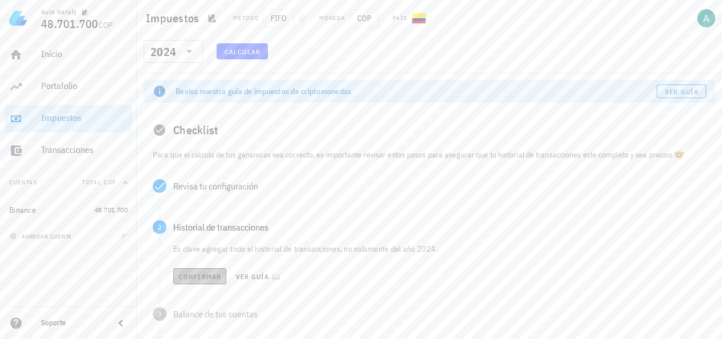
click at [219, 279] on span "Confirmar" at bounding box center [199, 276] width 43 height 9
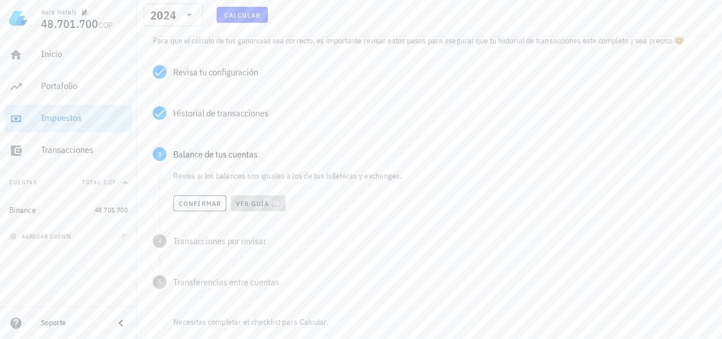
click at [271, 202] on span "Ver guía 📖" at bounding box center [258, 203] width 46 height 9
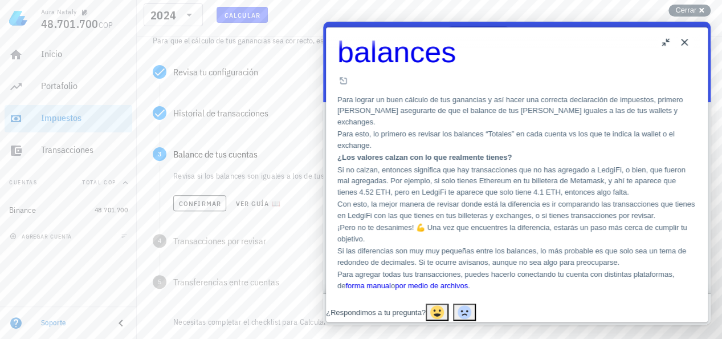
scroll to position [227, 0]
click at [685, 45] on button "Close" at bounding box center [685, 42] width 18 height 18
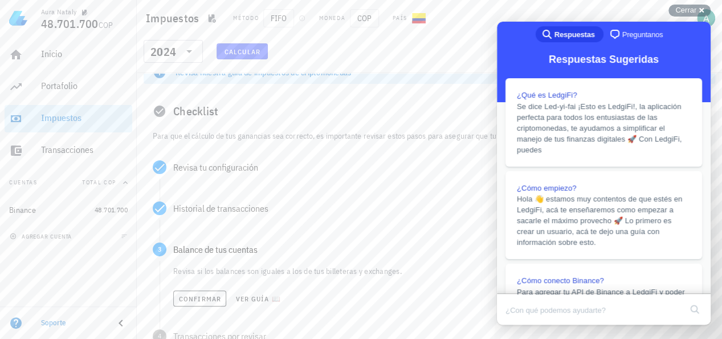
scroll to position [5, 0]
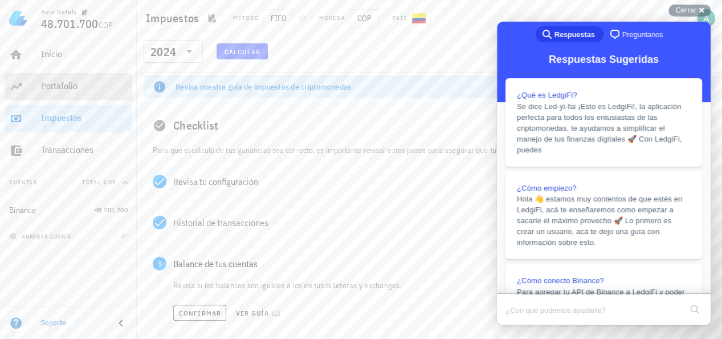
click at [75, 78] on div "Portafolio" at bounding box center [84, 87] width 87 height 26
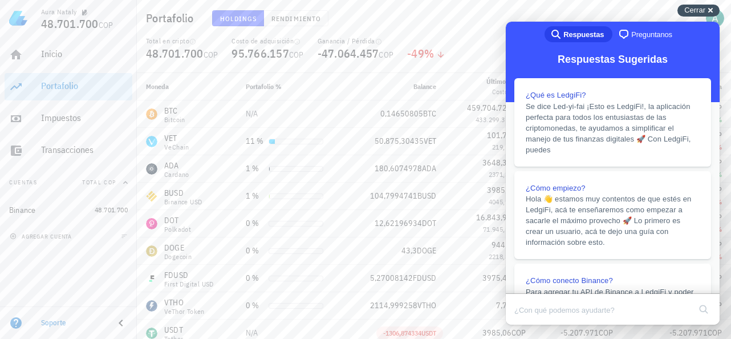
click at [690, 11] on span "Cerrar" at bounding box center [694, 10] width 21 height 9
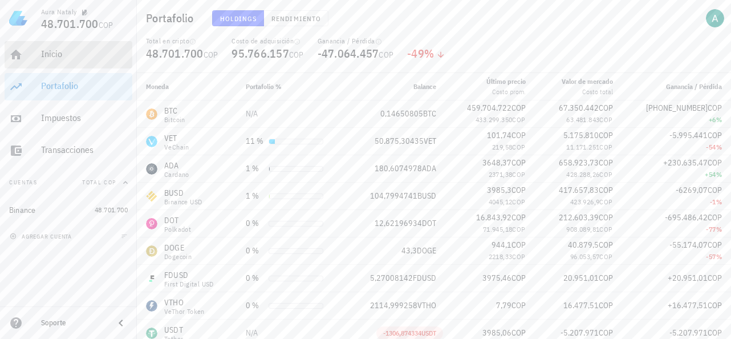
click at [54, 50] on div "Inicio" at bounding box center [84, 53] width 87 height 11
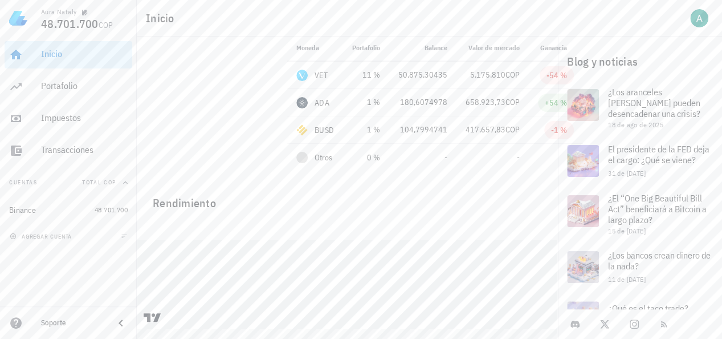
scroll to position [44, 0]
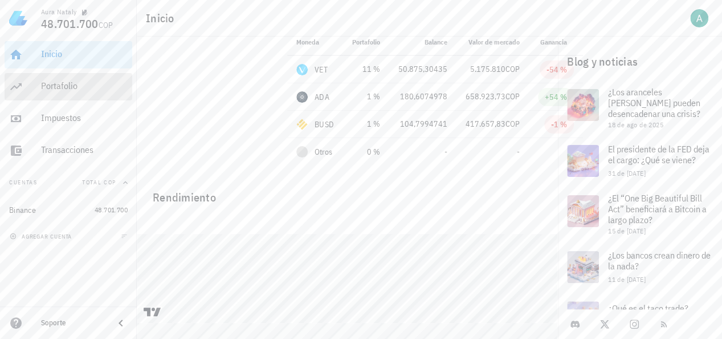
click at [58, 83] on div "Portafolio" at bounding box center [84, 85] width 87 height 11
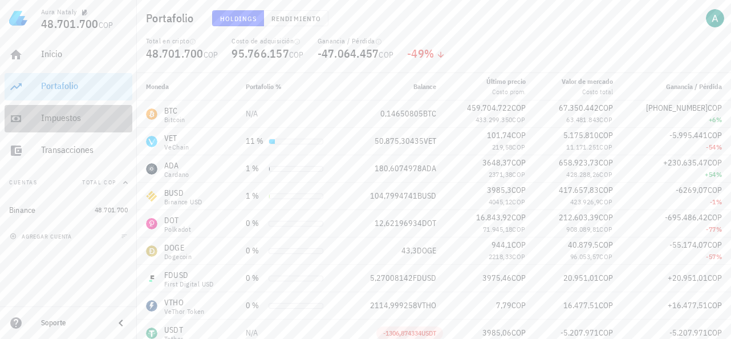
click at [69, 123] on div "Impuestos" at bounding box center [84, 117] width 87 height 11
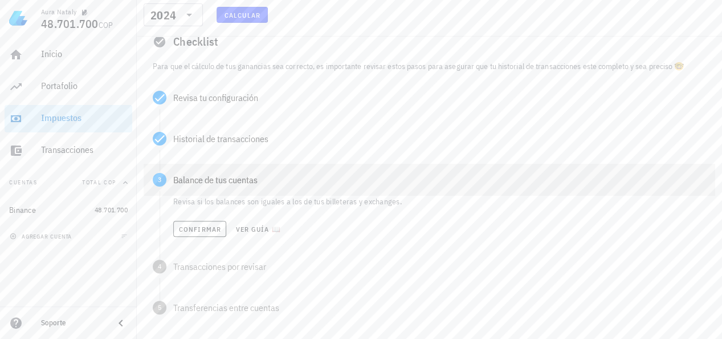
scroll to position [57, 0]
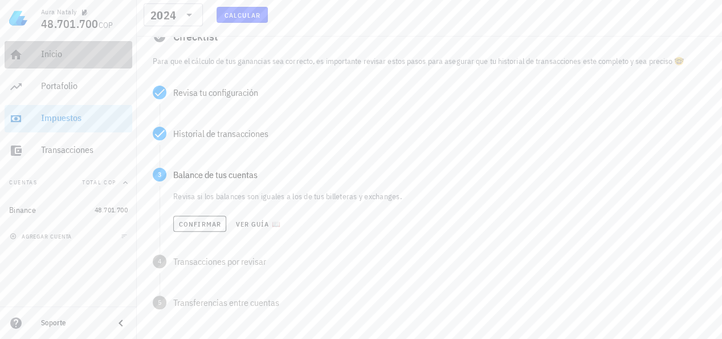
click at [78, 47] on div "Inicio" at bounding box center [84, 55] width 87 height 26
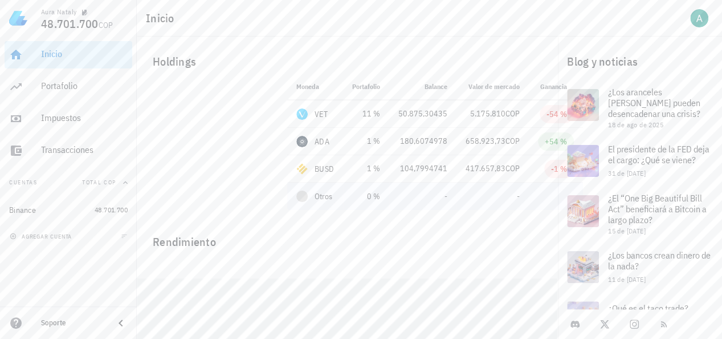
click at [384, 207] on td "0 %" at bounding box center [366, 195] width 46 height 27
click at [64, 120] on div "Impuestos" at bounding box center [84, 117] width 87 height 11
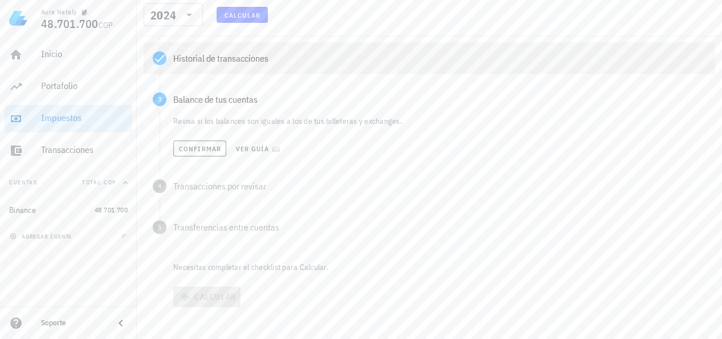
scroll to position [139, 0]
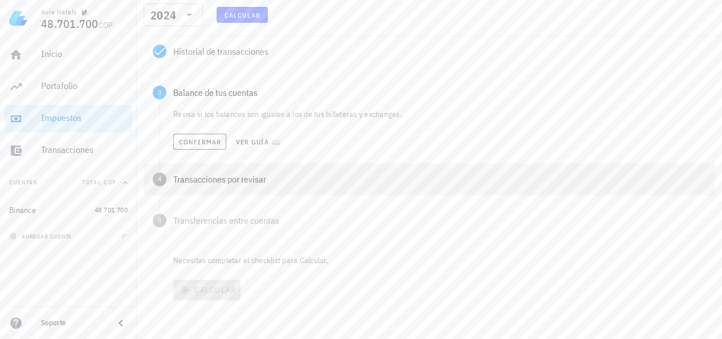
click at [265, 171] on div "4 Transacciones por revisar" at bounding box center [430, 179] width 572 height 32
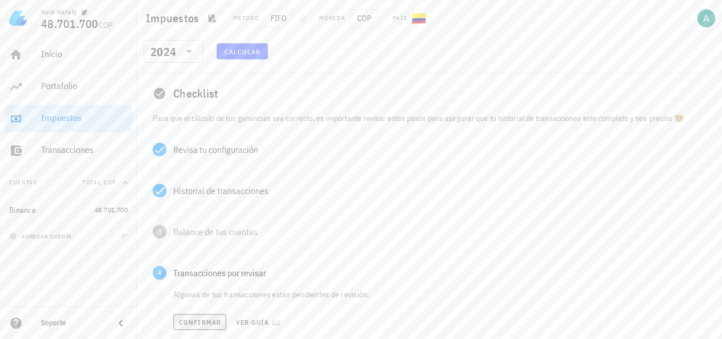
scroll to position [0, 0]
click at [207, 18] on icon "button" at bounding box center [211, 18] width 9 height 9
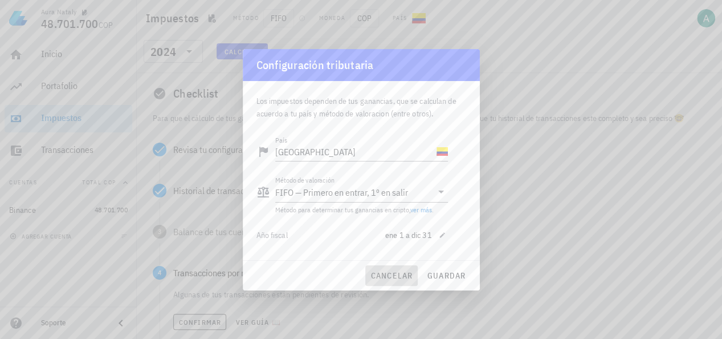
click at [400, 283] on button "cancelar" at bounding box center [391, 275] width 52 height 21
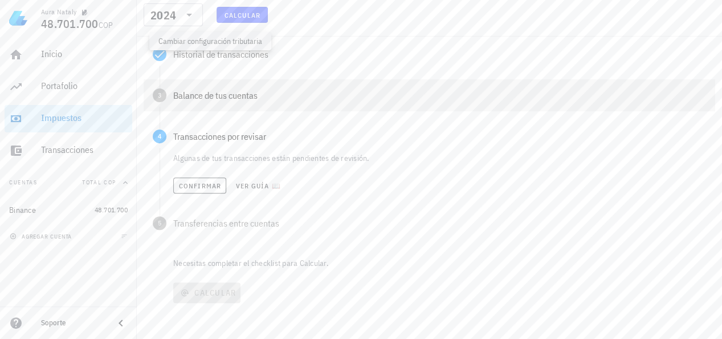
scroll to position [139, 0]
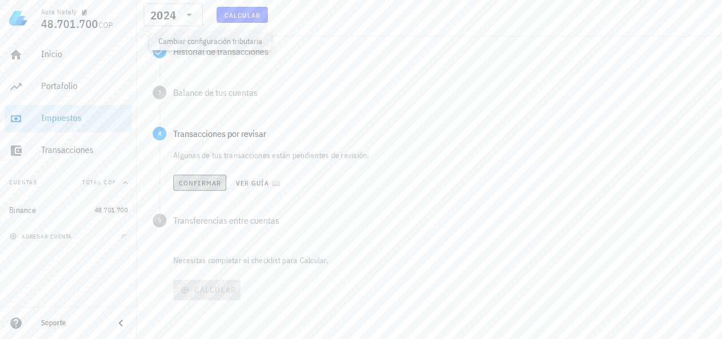
click at [215, 188] on button "Confirmar" at bounding box center [199, 182] width 53 height 16
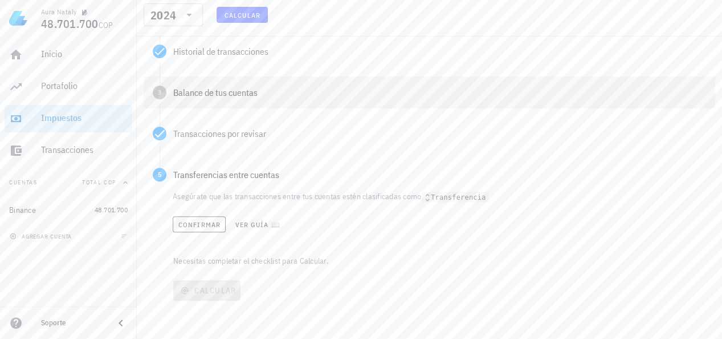
click at [212, 94] on div "Balance de tus cuentas" at bounding box center [439, 92] width 533 height 9
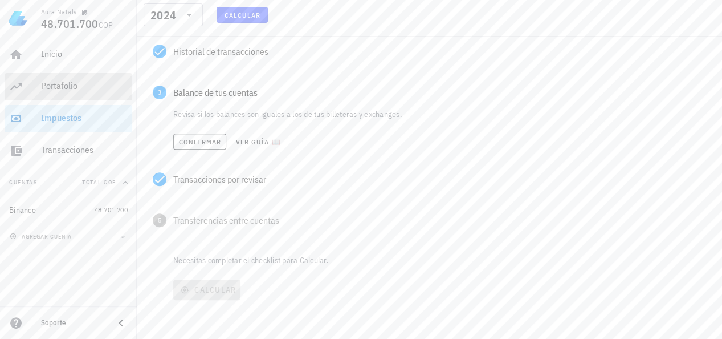
click at [83, 91] on div "Portafolio" at bounding box center [84, 85] width 87 height 11
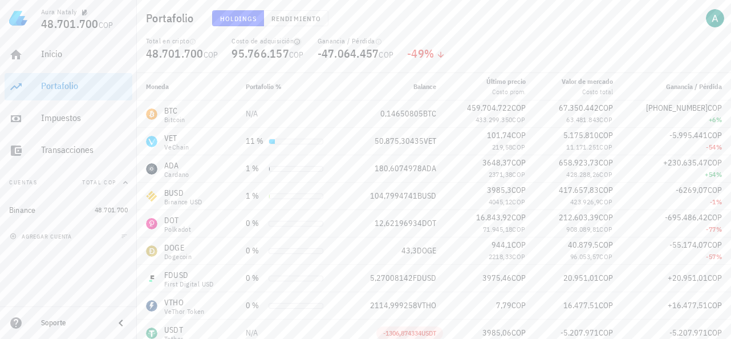
click at [300, 43] on icon "button" at bounding box center [297, 41] width 7 height 7
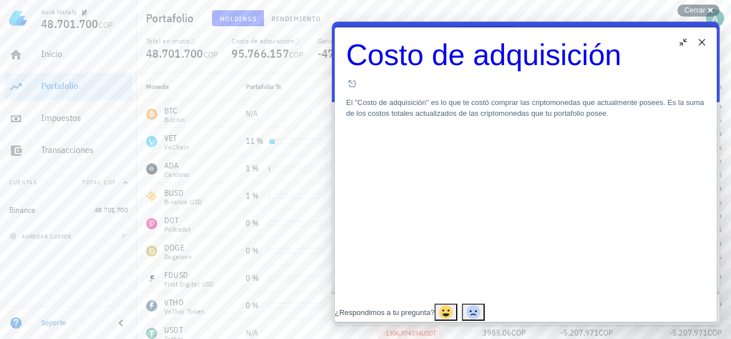
click at [698, 43] on button "Close" at bounding box center [702, 42] width 18 height 18
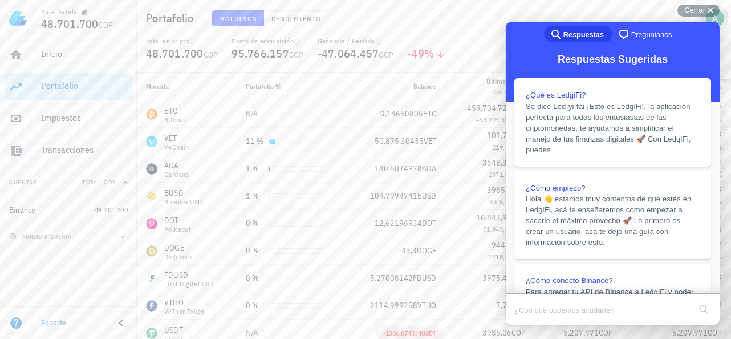
click at [703, 17] on span "button" at bounding box center [714, 18] width 27 height 18
click at [696, 11] on span "Cerrar" at bounding box center [694, 10] width 21 height 9
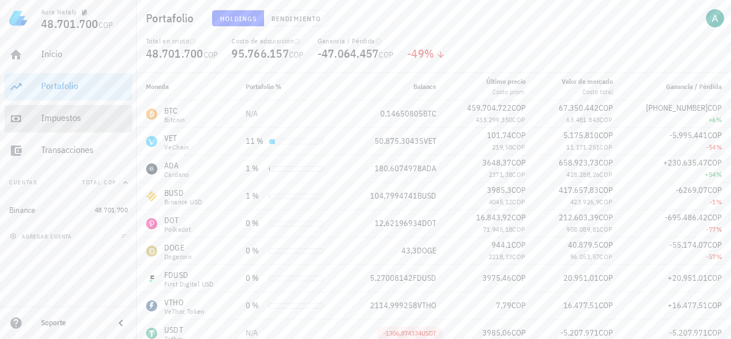
click at [75, 124] on div "Impuestos" at bounding box center [84, 118] width 87 height 26
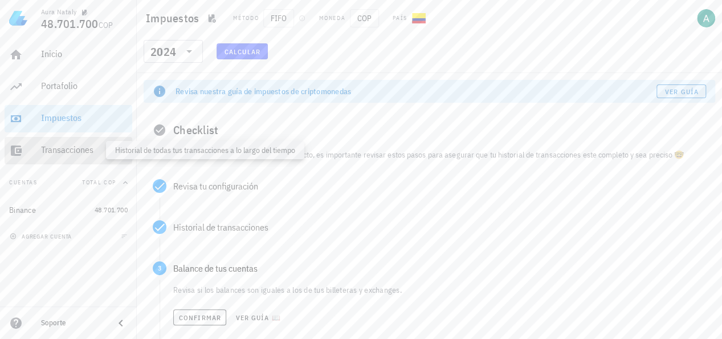
click at [76, 148] on div "Transacciones" at bounding box center [84, 149] width 87 height 11
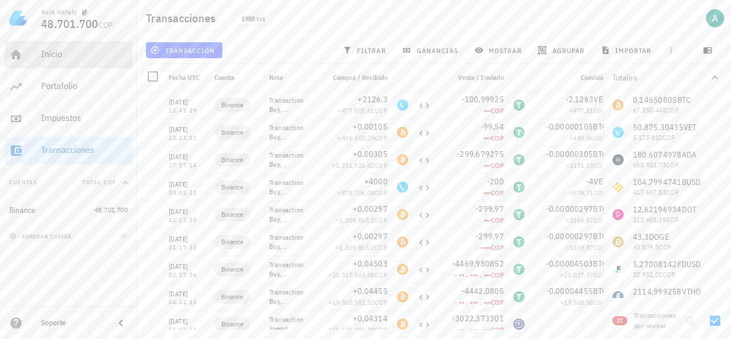
click at [34, 59] on link "Inicio" at bounding box center [69, 54] width 128 height 27
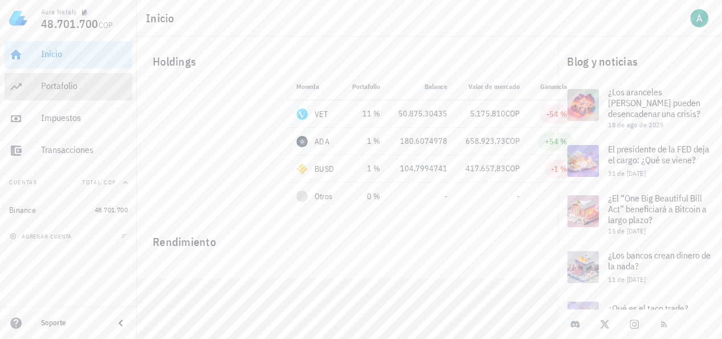
click at [42, 94] on div "Portafolio" at bounding box center [84, 87] width 87 height 26
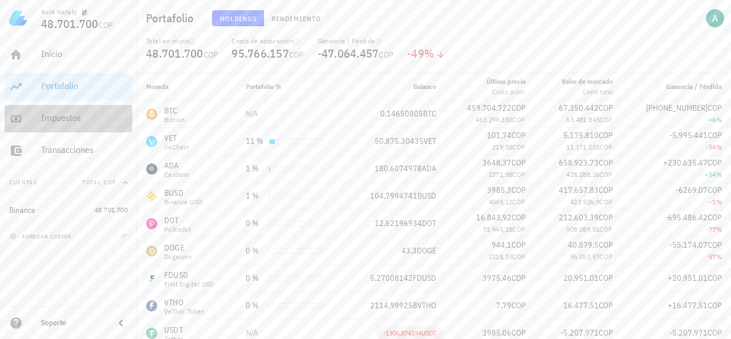
click at [107, 112] on div "Impuestos" at bounding box center [84, 117] width 87 height 11
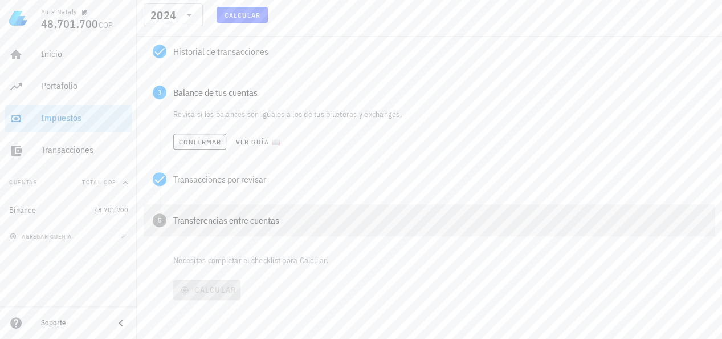
scroll to position [62, 0]
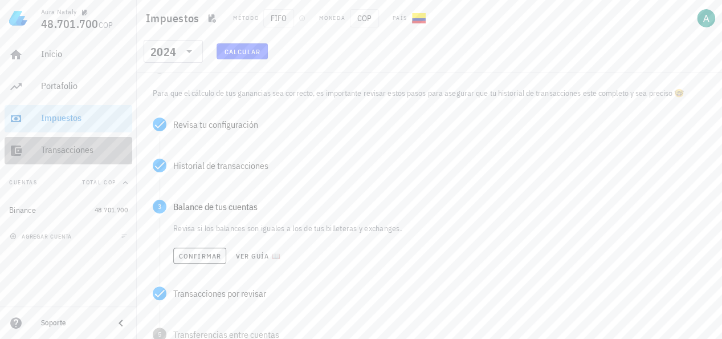
click at [57, 142] on div "Transacciones" at bounding box center [84, 150] width 87 height 26
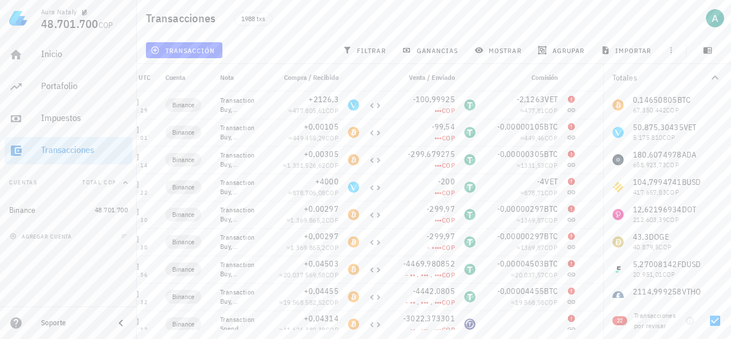
scroll to position [0, 56]
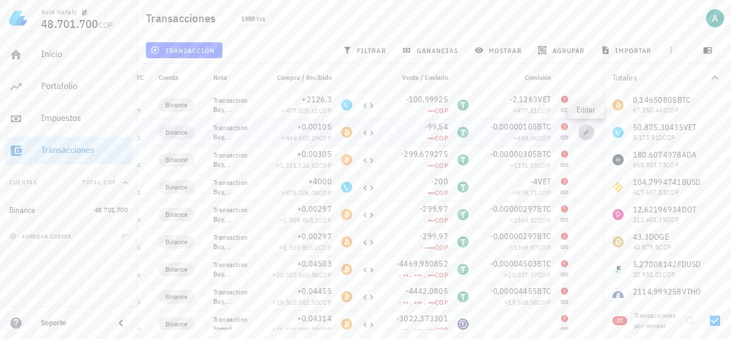
click at [579, 133] on span "button" at bounding box center [586, 132] width 16 height 7
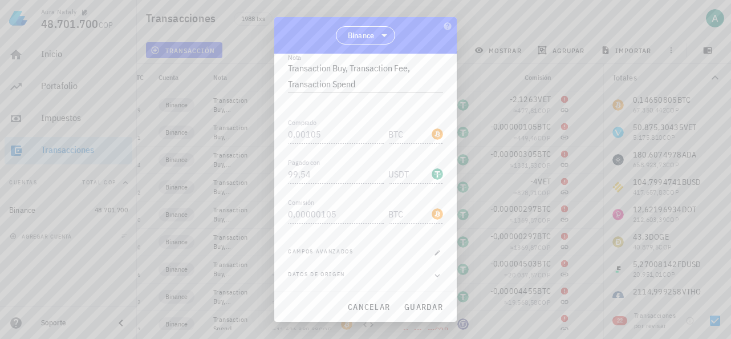
scroll to position [0, 0]
click at [331, 188] on div at bounding box center [365, 192] width 155 height 8
click at [432, 272] on icon "button" at bounding box center [437, 276] width 10 height 14
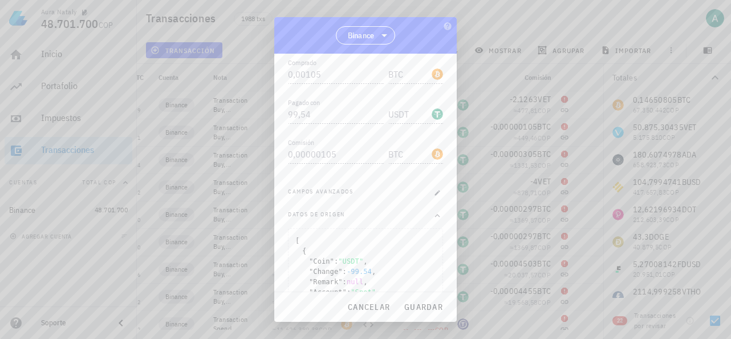
scroll to position [232, 0]
click at [434, 196] on icon "button" at bounding box center [437, 195] width 7 height 7
click at [432, 221] on div "COP-icon" at bounding box center [437, 219] width 11 height 11
click at [406, 225] on input "COP" at bounding box center [408, 219] width 41 height 18
click at [389, 223] on input "COP" at bounding box center [408, 219] width 41 height 18
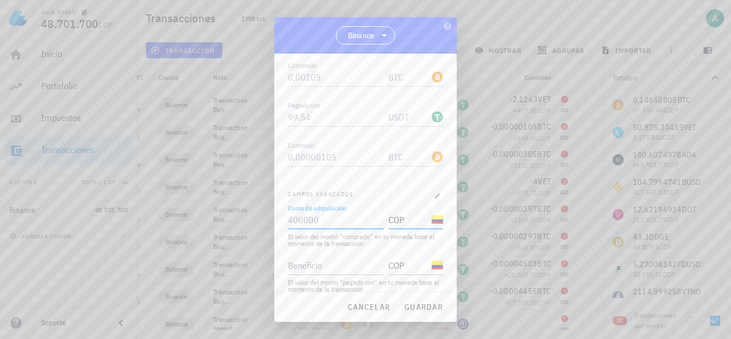
click at [339, 219] on input "Costo de adquisición" at bounding box center [334, 219] width 93 height 18
click at [356, 264] on input "Beneficio" at bounding box center [334, 265] width 93 height 18
click at [341, 226] on input "Costo de adquisición" at bounding box center [334, 219] width 93 height 18
type input "400.000"
click at [340, 257] on input "Beneficio" at bounding box center [334, 265] width 93 height 18
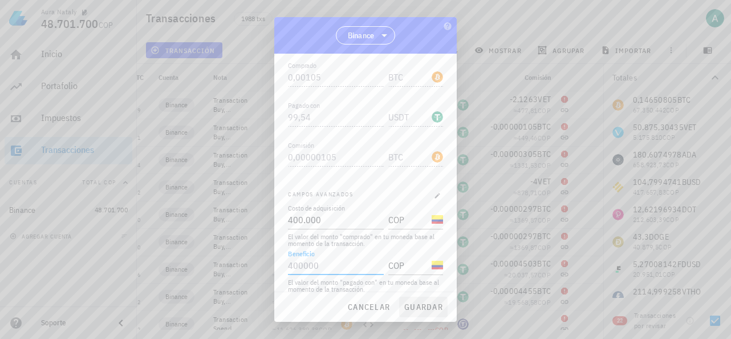
scroll to position [289, 0]
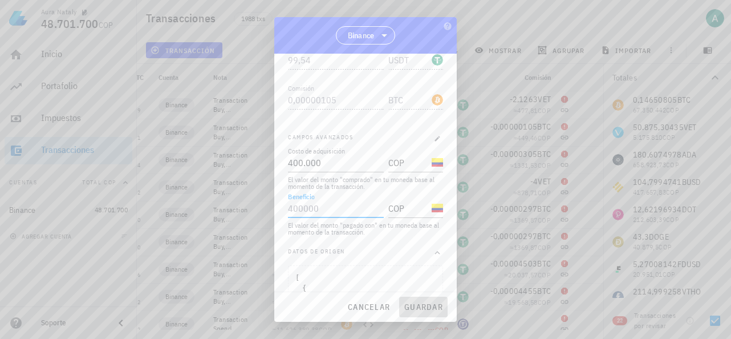
click at [426, 311] on span "guardar" at bounding box center [423, 307] width 39 height 10
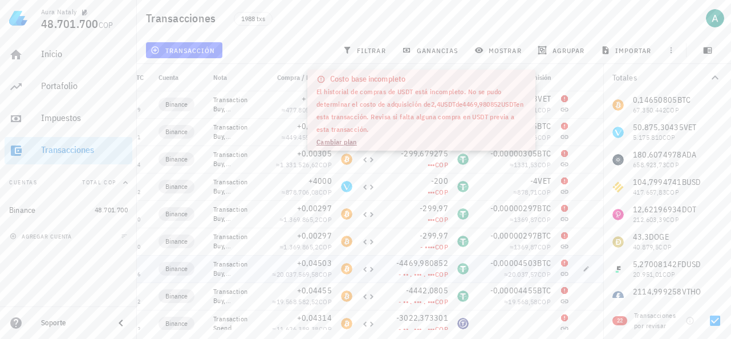
scroll to position [0, 0]
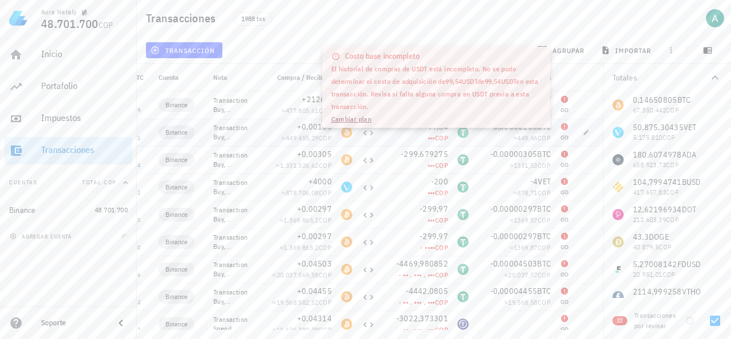
click at [420, 139] on div "••• COP" at bounding box center [416, 137] width 64 height 11
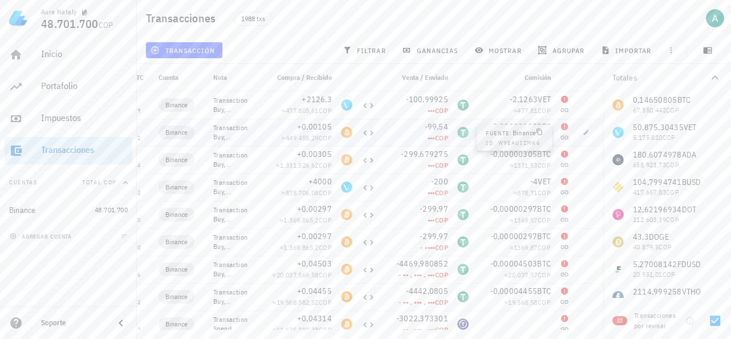
click at [561, 140] on icon at bounding box center [564, 137] width 9 height 9
click at [566, 137] on icon at bounding box center [563, 138] width 7 height 4
click at [581, 131] on span "button" at bounding box center [586, 132] width 16 height 7
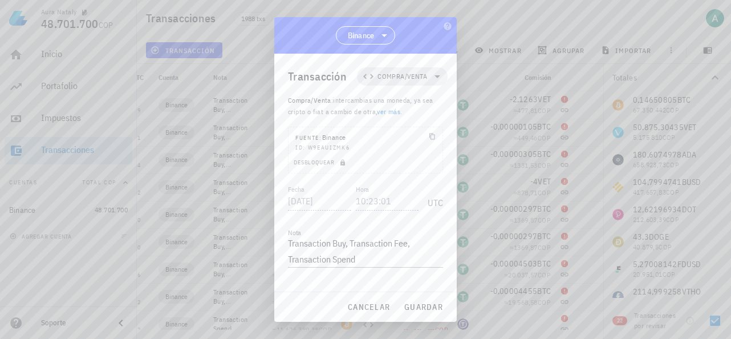
scroll to position [175, 0]
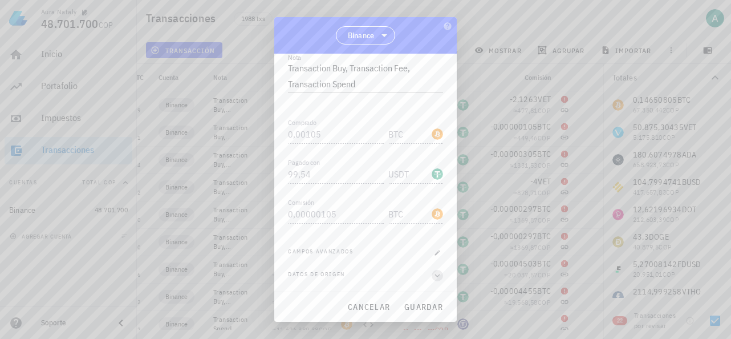
click at [432, 269] on icon "button" at bounding box center [437, 276] width 10 height 14
click at [435, 251] on icon "button" at bounding box center [437, 252] width 5 height 5
click at [371, 308] on span "cancelar" at bounding box center [368, 307] width 43 height 10
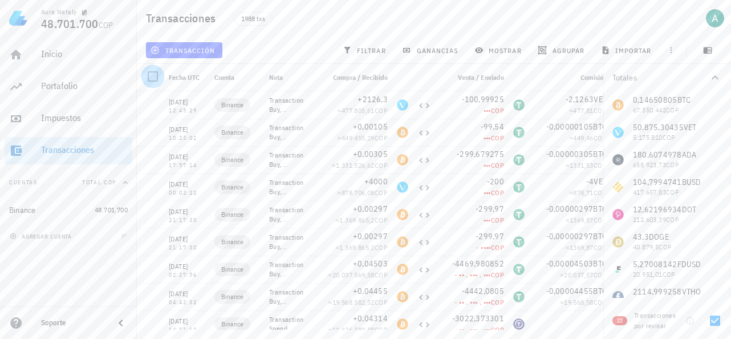
click at [149, 75] on div at bounding box center [152, 76] width 19 height 19
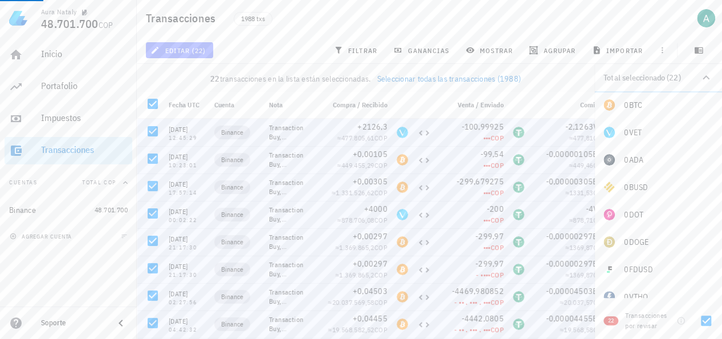
click at [168, 50] on span "editar (22)" at bounding box center [179, 50] width 53 height 9
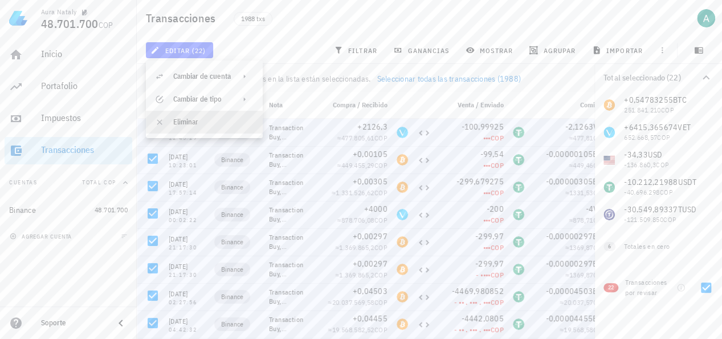
click at [198, 125] on div "Eliminar" at bounding box center [213, 121] width 80 height 9
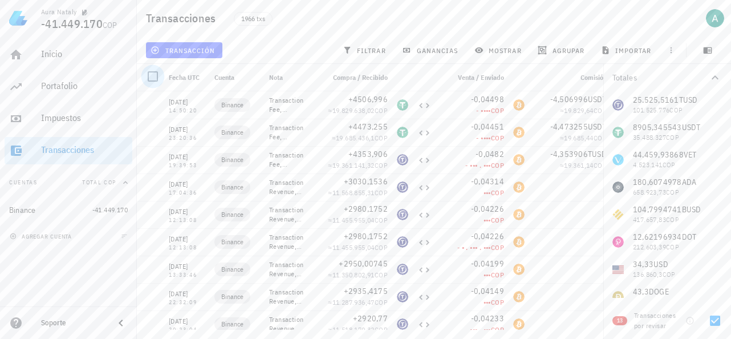
click at [154, 75] on div at bounding box center [152, 76] width 19 height 19
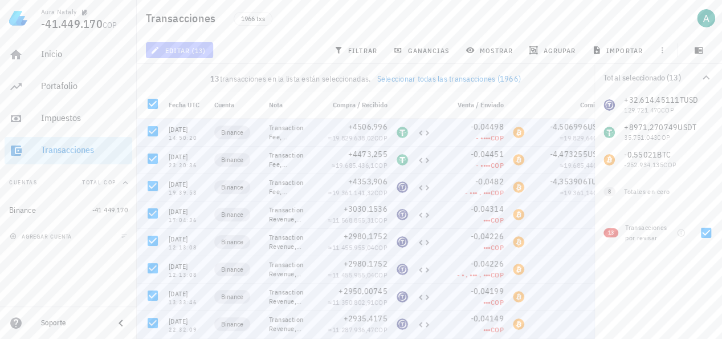
click at [187, 55] on button "editar (13)" at bounding box center [179, 50] width 67 height 16
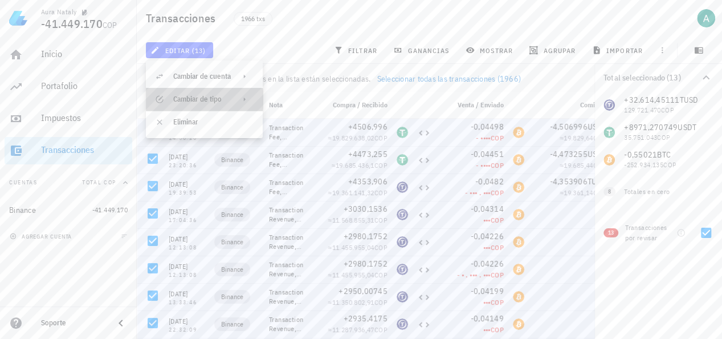
click at [246, 97] on icon at bounding box center [244, 99] width 9 height 9
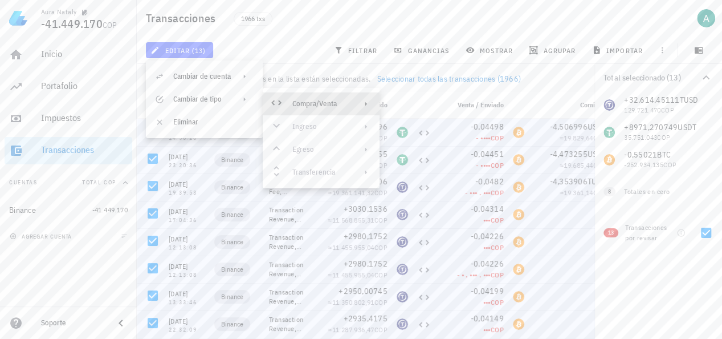
click at [339, 103] on div "Compra/Venta" at bounding box center [319, 103] width 55 height 9
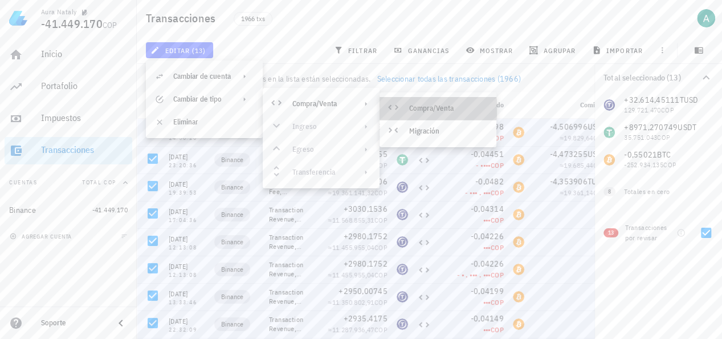
click at [454, 109] on div "Compra/Venta" at bounding box center [448, 108] width 78 height 9
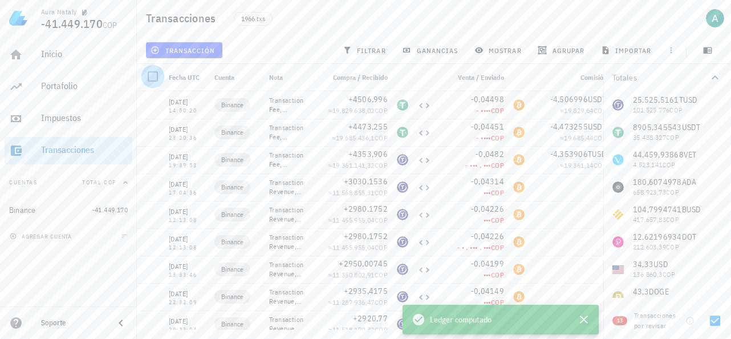
click at [148, 82] on div at bounding box center [152, 76] width 19 height 19
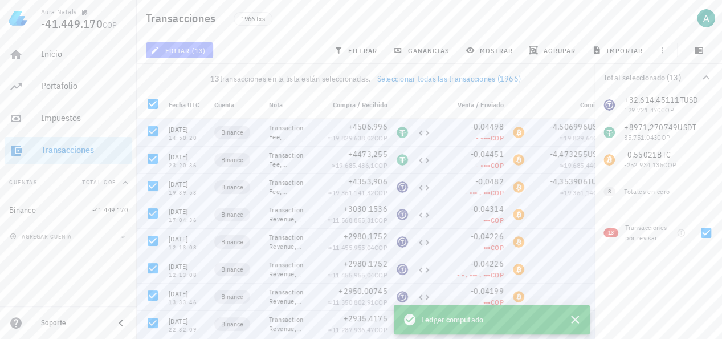
click at [172, 54] on span "editar (13)" at bounding box center [179, 50] width 53 height 9
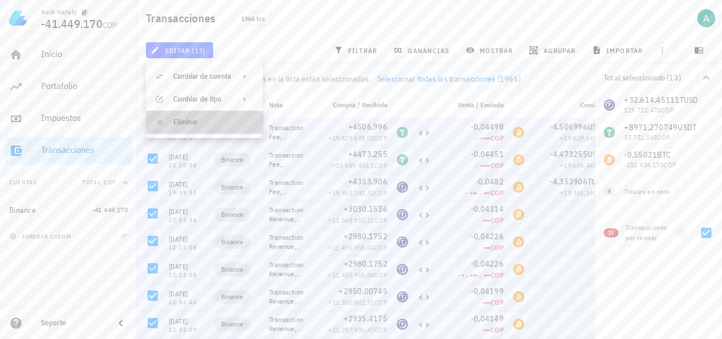
click at [175, 121] on div "Eliminar" at bounding box center [213, 121] width 80 height 9
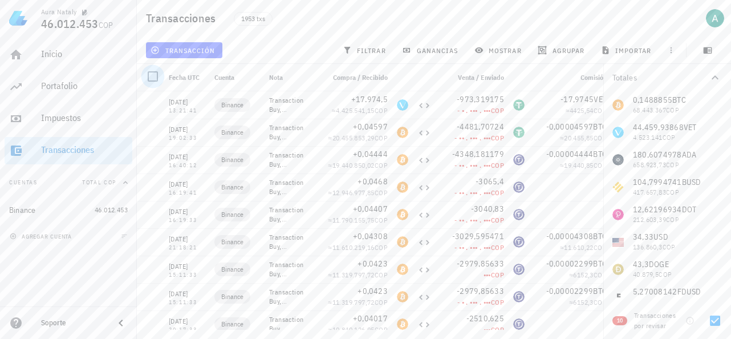
click at [152, 82] on div at bounding box center [152, 76] width 19 height 19
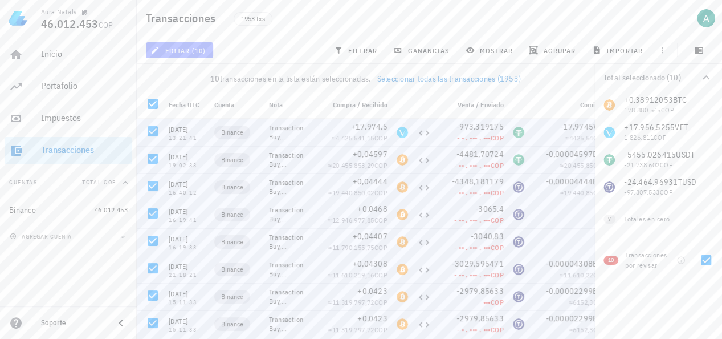
click at [183, 52] on span "editar (10)" at bounding box center [179, 50] width 53 height 9
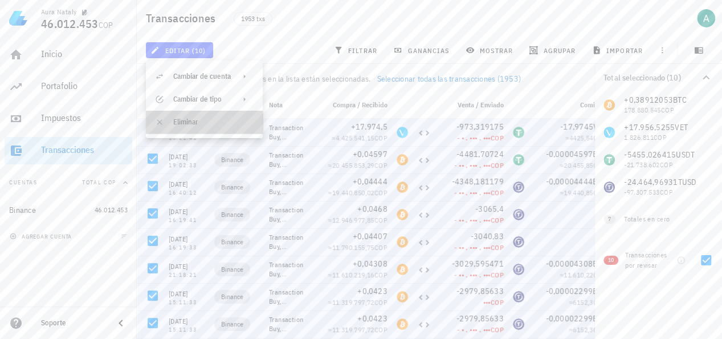
click at [193, 124] on div "Eliminar" at bounding box center [213, 121] width 80 height 9
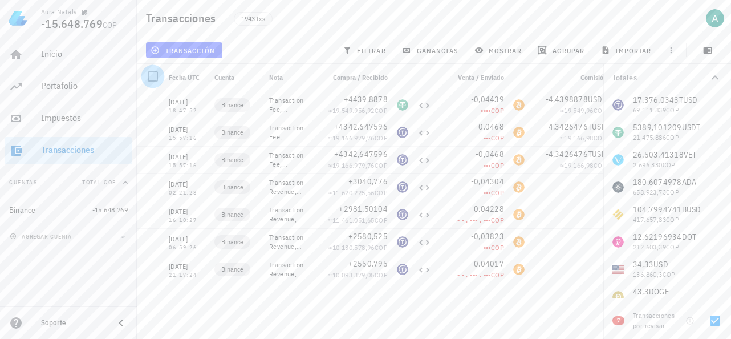
click at [155, 78] on div at bounding box center [152, 76] width 19 height 19
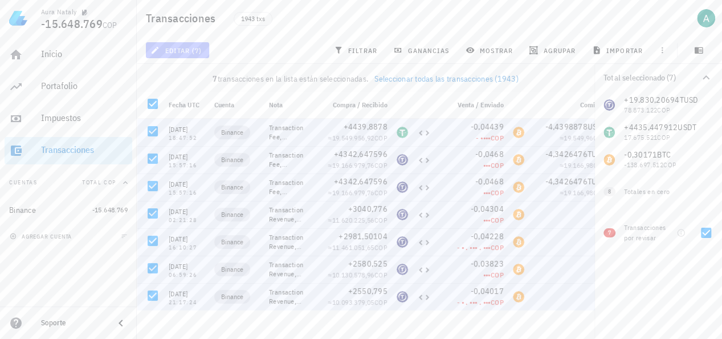
click at [164, 44] on button "editar (7)" at bounding box center [177, 50] width 63 height 16
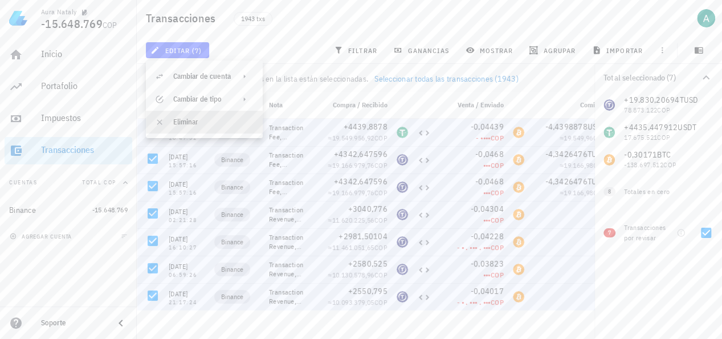
click at [166, 119] on div at bounding box center [162, 122] width 14 height 14
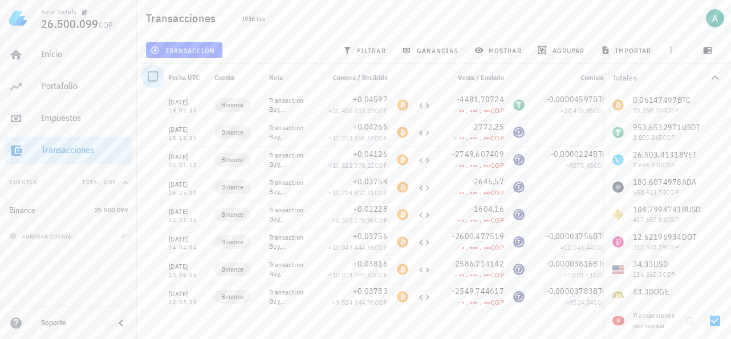
click at [151, 75] on div at bounding box center [152, 76] width 19 height 19
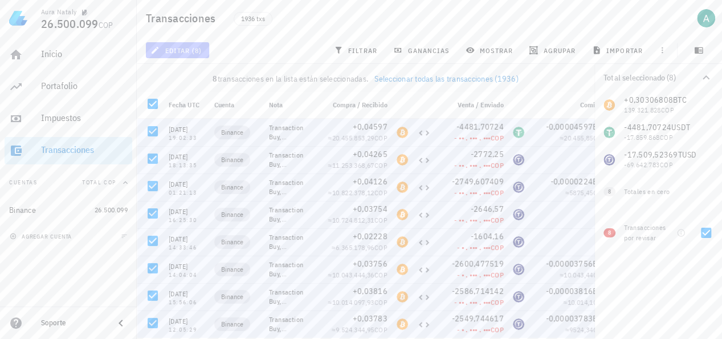
click at [168, 50] on span "editar (8)" at bounding box center [177, 50] width 49 height 9
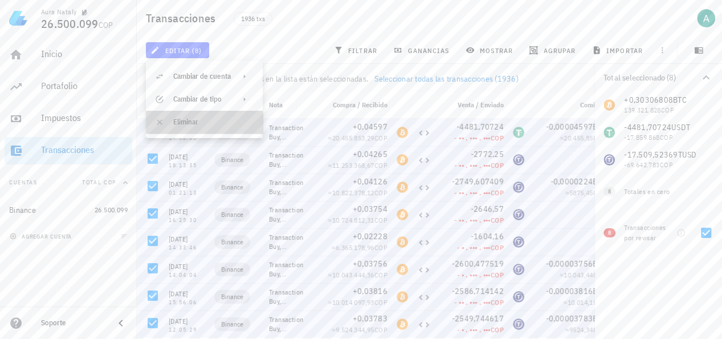
click at [188, 120] on div "Eliminar" at bounding box center [213, 121] width 80 height 9
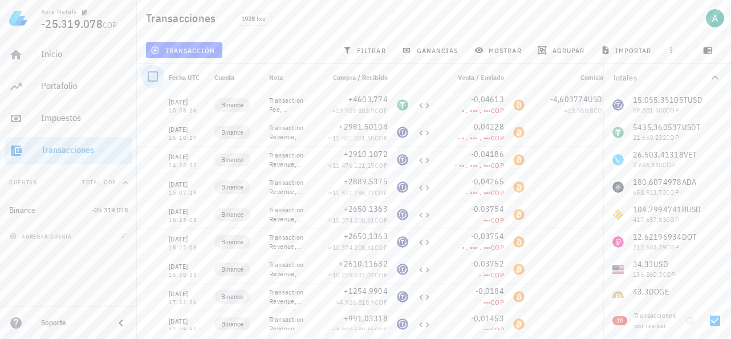
click at [152, 80] on div at bounding box center [152, 76] width 19 height 19
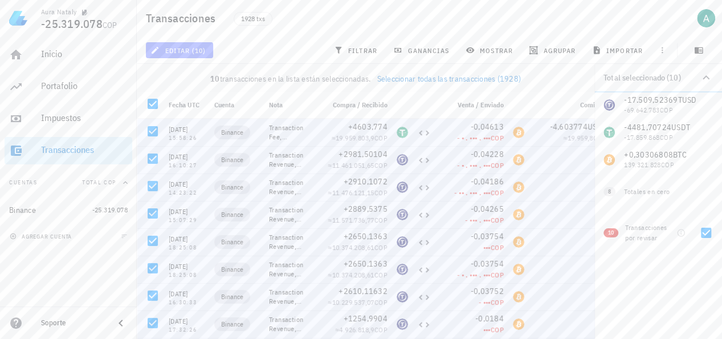
click at [192, 55] on button "editar (10)" at bounding box center [179, 50] width 67 height 16
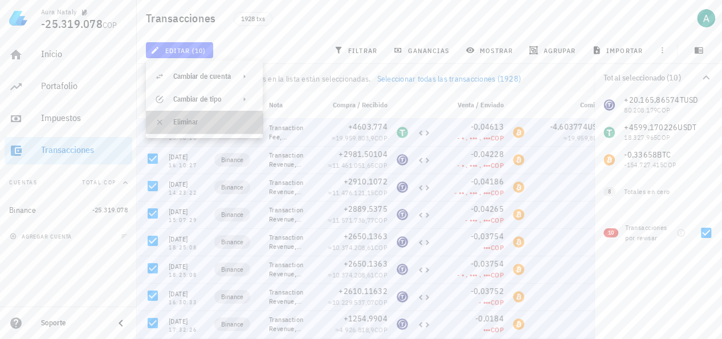
click at [213, 122] on div "Eliminar" at bounding box center [213, 121] width 80 height 9
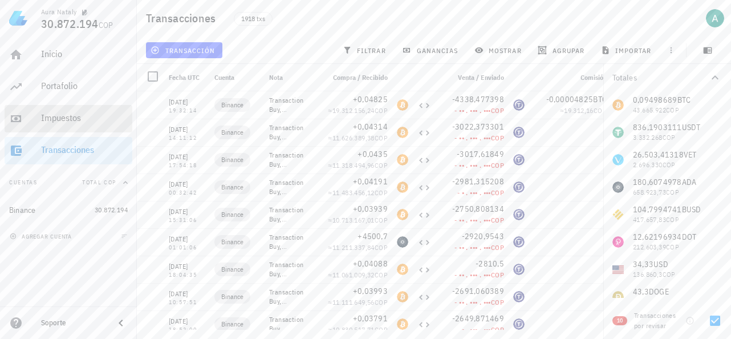
click at [66, 119] on div "Impuestos" at bounding box center [84, 117] width 87 height 11
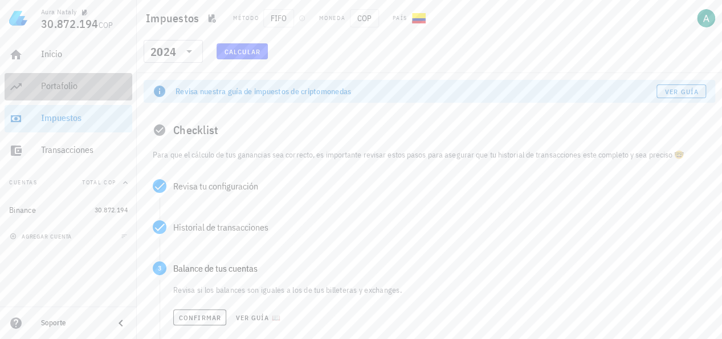
click at [56, 79] on div "Portafolio" at bounding box center [84, 87] width 87 height 26
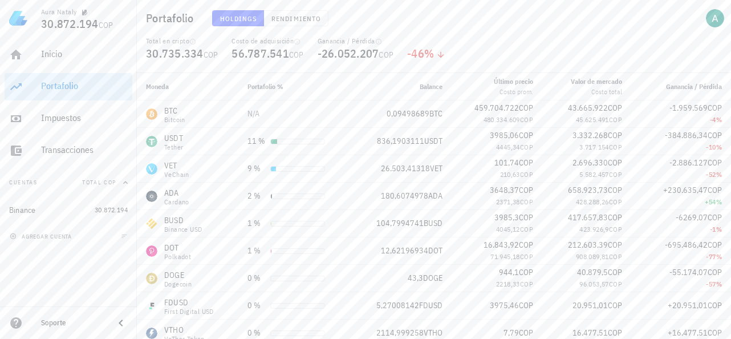
click at [60, 70] on div "Inicio [GEOGRAPHIC_DATA] Impuestos [GEOGRAPHIC_DATA]" at bounding box center [69, 102] width 128 height 132
click at [64, 44] on div "Inicio" at bounding box center [84, 55] width 87 height 26
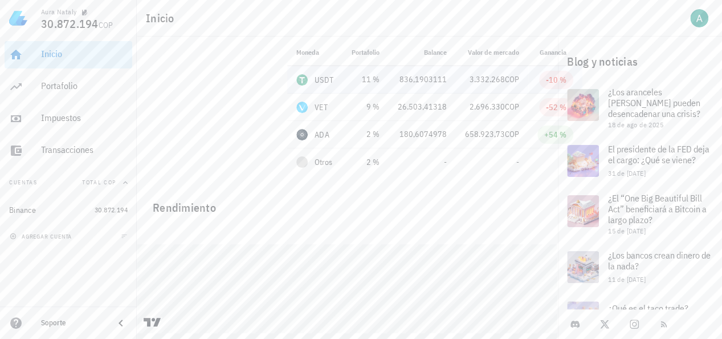
scroll to position [44, 0]
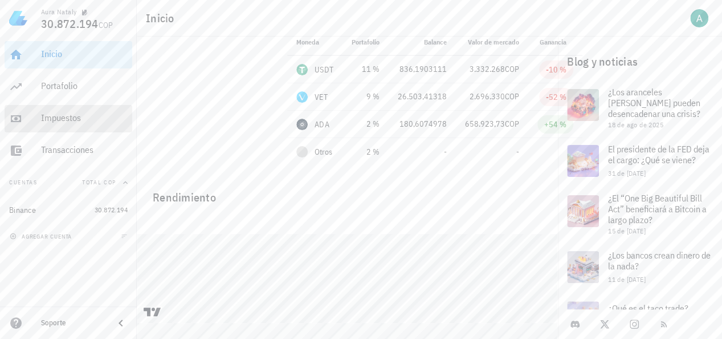
click at [68, 127] on div "Impuestos" at bounding box center [84, 118] width 87 height 26
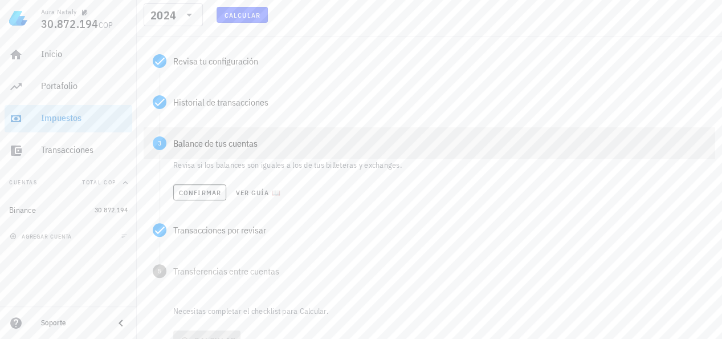
scroll to position [114, 0]
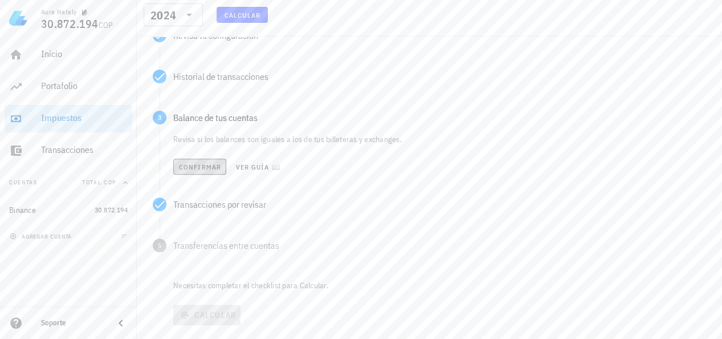
click at [190, 168] on span "Confirmar" at bounding box center [199, 166] width 43 height 9
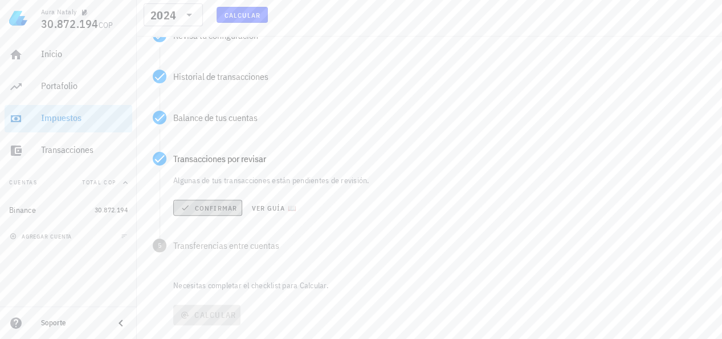
click at [201, 210] on span "Confirmar" at bounding box center [207, 207] width 59 height 9
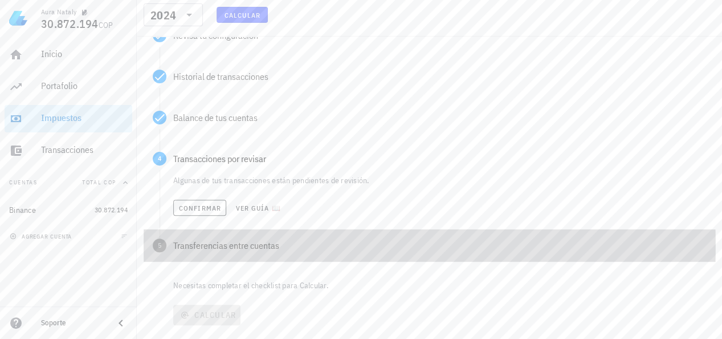
click at [206, 252] on div "5 Transferencias entre cuentas" at bounding box center [430, 245] width 572 height 32
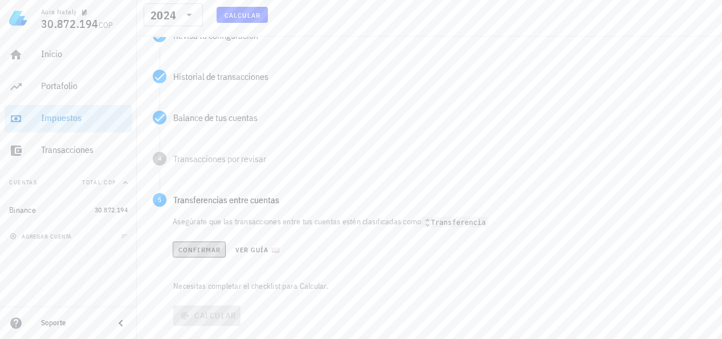
click at [202, 247] on span "Confirmar" at bounding box center [199, 249] width 43 height 9
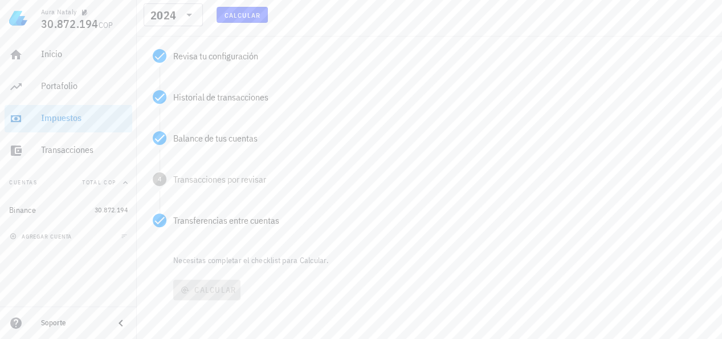
scroll to position [93, 0]
click at [202, 174] on div "Transacciones por revisar" at bounding box center [439, 178] width 533 height 9
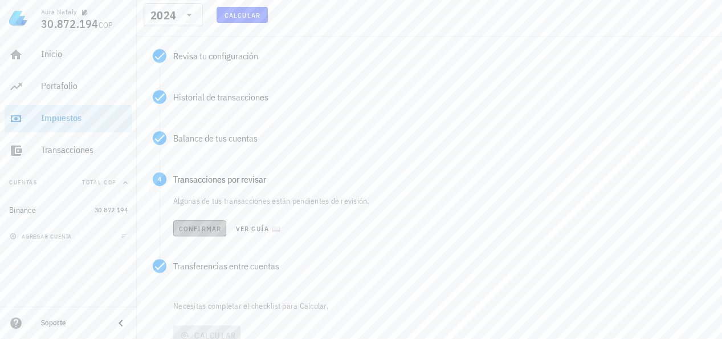
click at [193, 230] on span "Confirmar" at bounding box center [199, 228] width 43 height 9
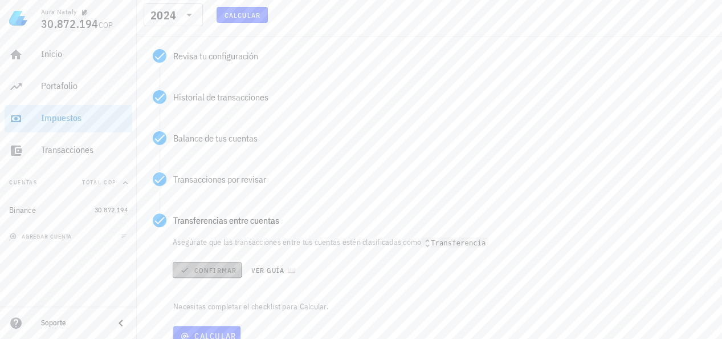
click at [211, 269] on span "Confirmar" at bounding box center [207, 269] width 59 height 9
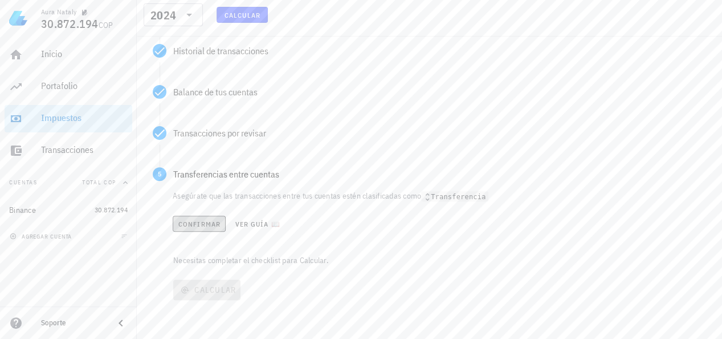
click at [210, 225] on span "Confirmar" at bounding box center [199, 223] width 43 height 9
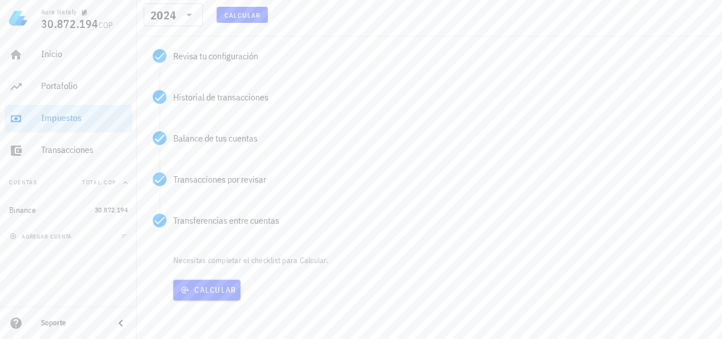
scroll to position [93, 0]
click at [223, 286] on span "Calcular" at bounding box center [207, 289] width 58 height 10
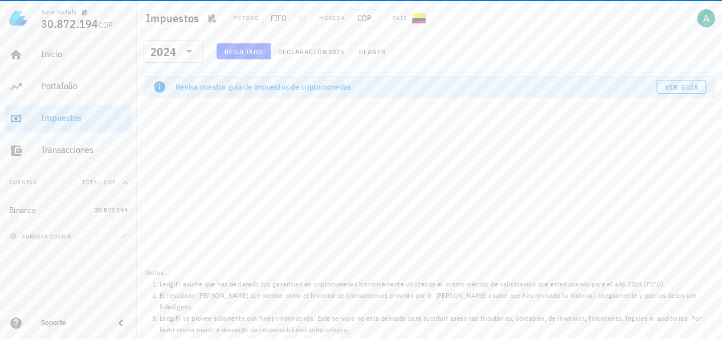
scroll to position [0, 0]
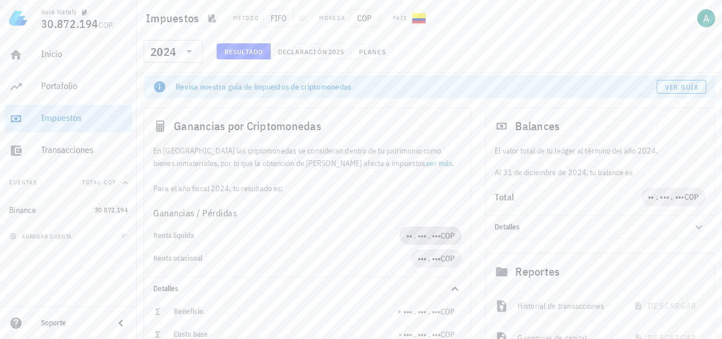
click at [408, 228] on span "•• . ••• . ••• COP" at bounding box center [430, 235] width 48 height 18
click at [318, 50] on span "Declaración" at bounding box center [303, 51] width 50 height 9
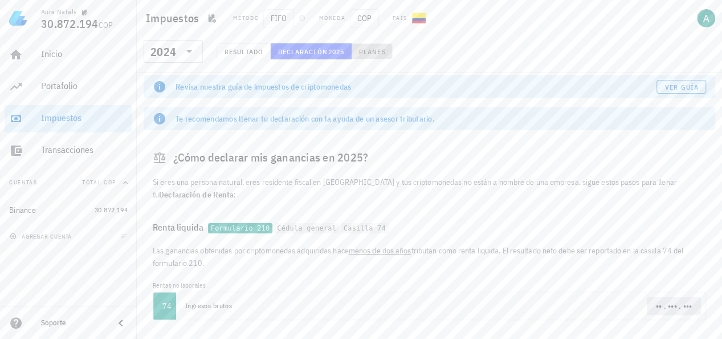
click at [377, 54] on span "Planes" at bounding box center [372, 51] width 27 height 9
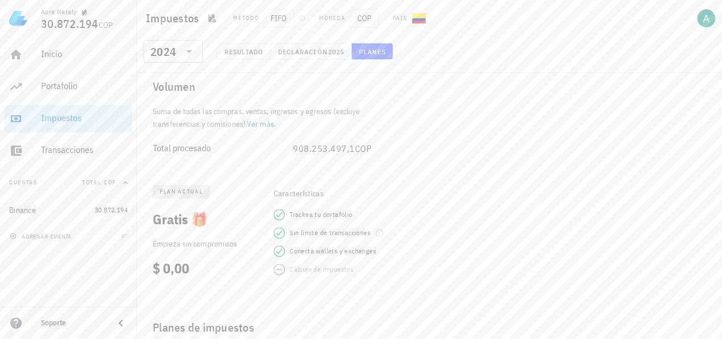
scroll to position [57, 0]
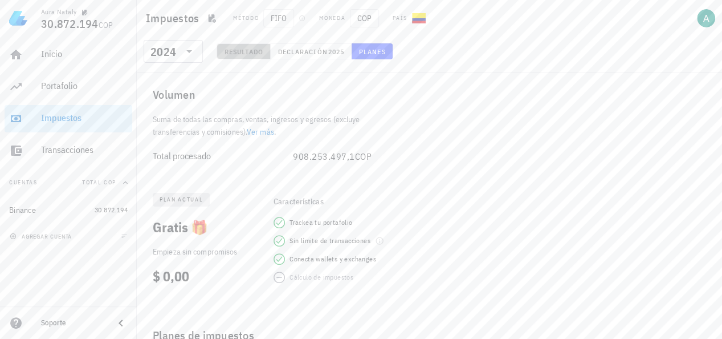
click at [264, 55] on button "Resultado" at bounding box center [244, 51] width 54 height 16
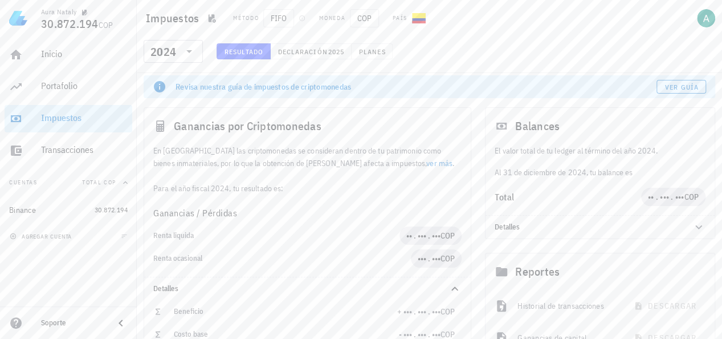
click at [60, 69] on div "Inicio [GEOGRAPHIC_DATA] Impuestos [GEOGRAPHIC_DATA]" at bounding box center [69, 102] width 128 height 132
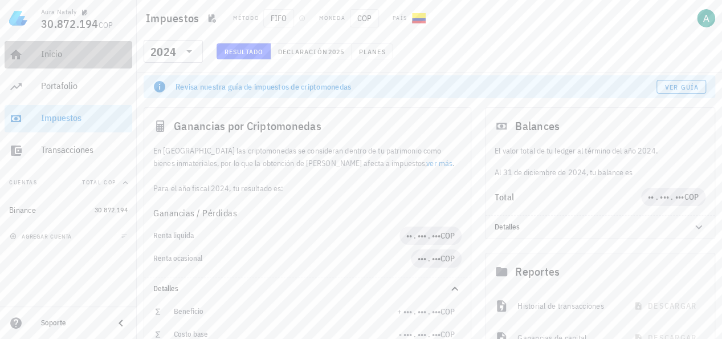
click at [58, 62] on div "Inicio" at bounding box center [84, 55] width 87 height 26
